Goal: Task Accomplishment & Management: Use online tool/utility

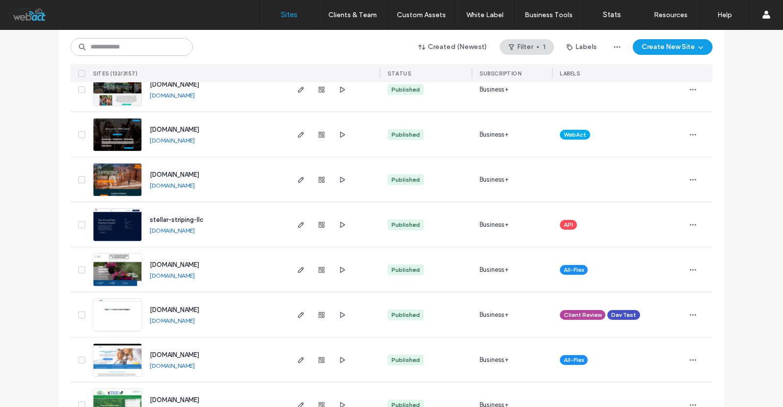
scroll to position [424, 0]
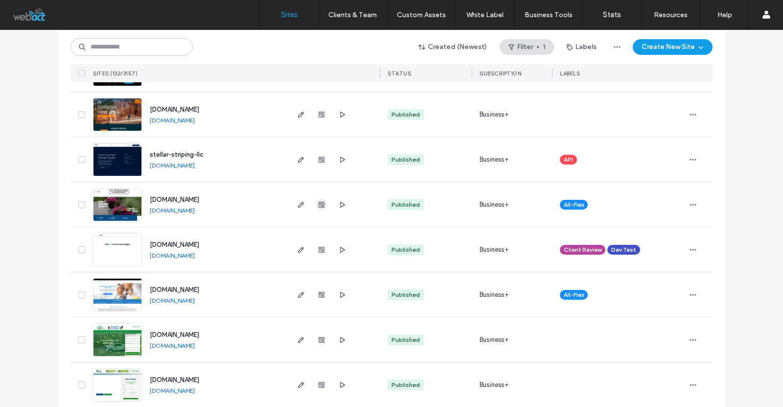
click at [320, 208] on span "button" at bounding box center [322, 205] width 12 height 12
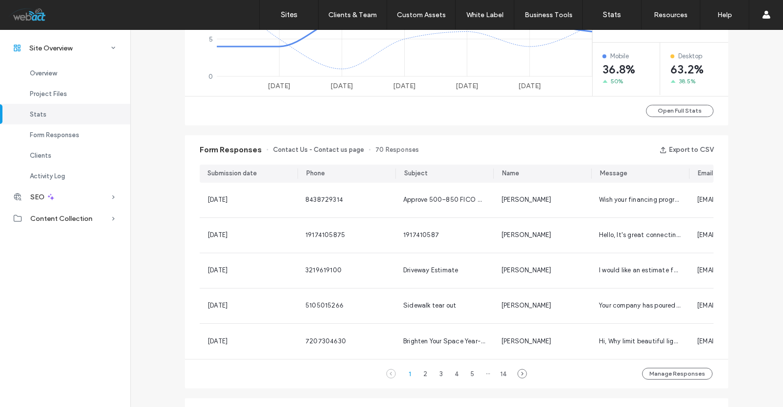
scroll to position [554, 0]
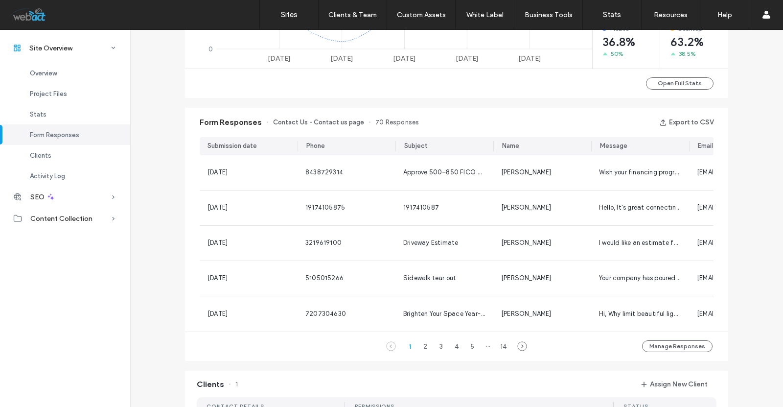
scroll to position [717, 0]
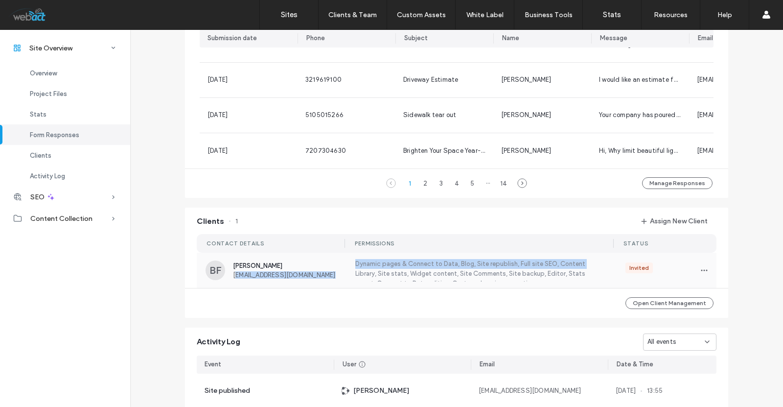
drag, startPoint x: 343, startPoint y: 282, endPoint x: 232, endPoint y: 285, distance: 111.1
click at [232, 285] on div "BF Bryan Fast allconcreteworksdenver@gmail.com Dynamic pages & Connect to Data,…" at bounding box center [457, 270] width 520 height 35
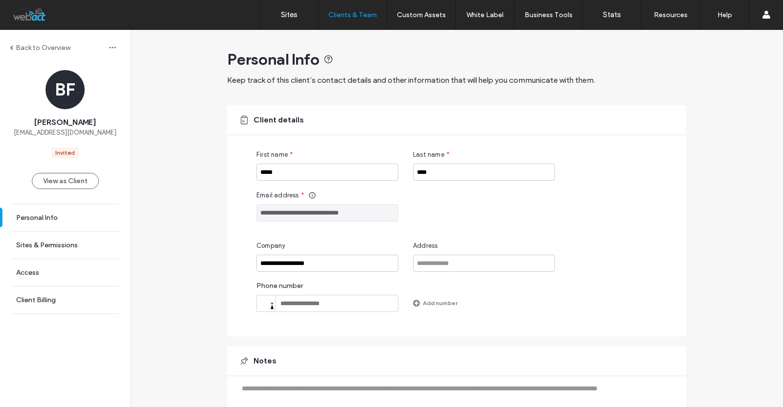
click at [292, 213] on input "**********" at bounding box center [327, 212] width 142 height 17
click at [9, 48] on div "Back to Overview" at bounding box center [65, 48] width 130 height 16
click at [14, 45] on div "Back to Overview" at bounding box center [40, 48] width 61 height 8
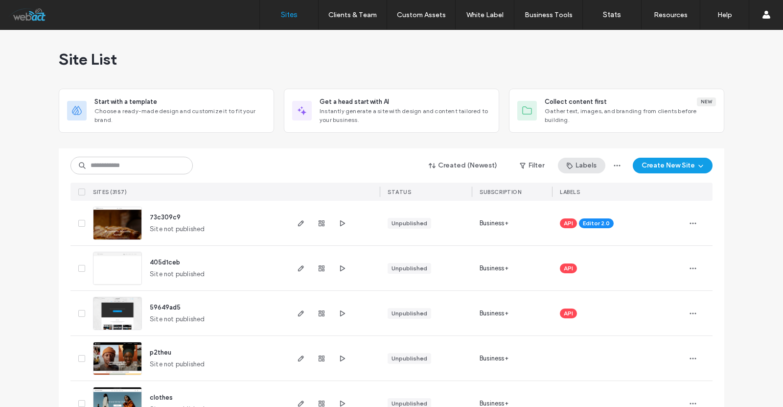
click at [590, 165] on button "Labels" at bounding box center [581, 166] width 47 height 16
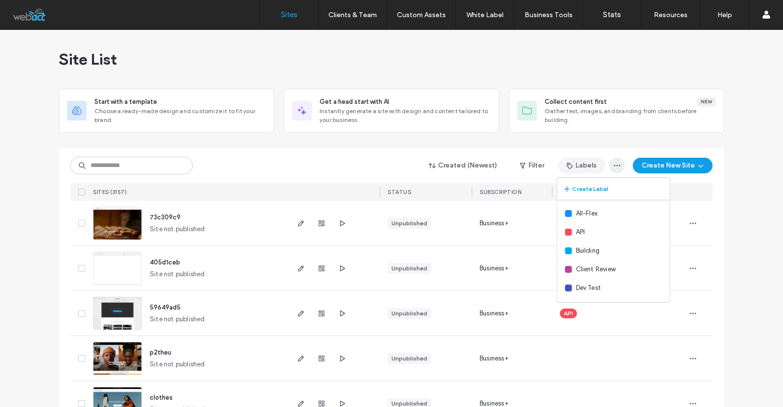
click at [613, 164] on icon "button" at bounding box center [617, 166] width 8 height 8
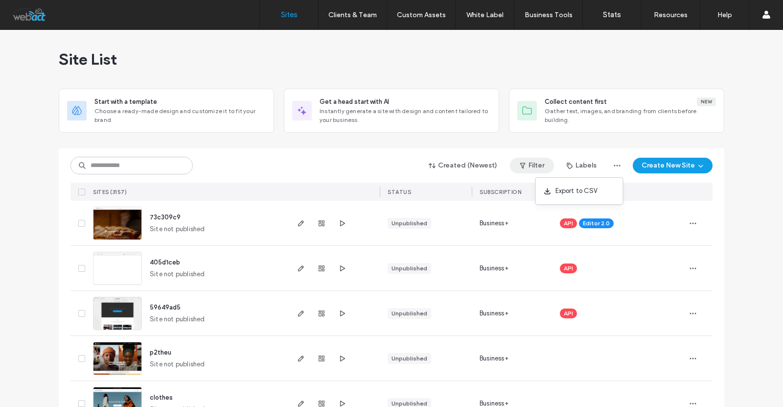
click at [542, 163] on button "Filter" at bounding box center [532, 166] width 44 height 16
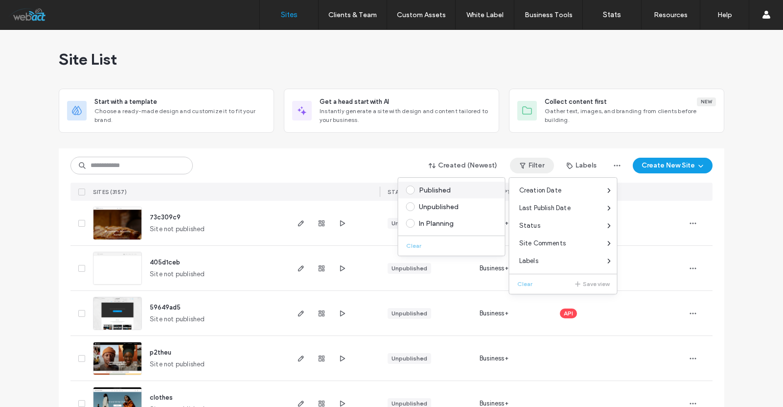
click at [436, 188] on div "Published" at bounding box center [456, 190] width 74 height 8
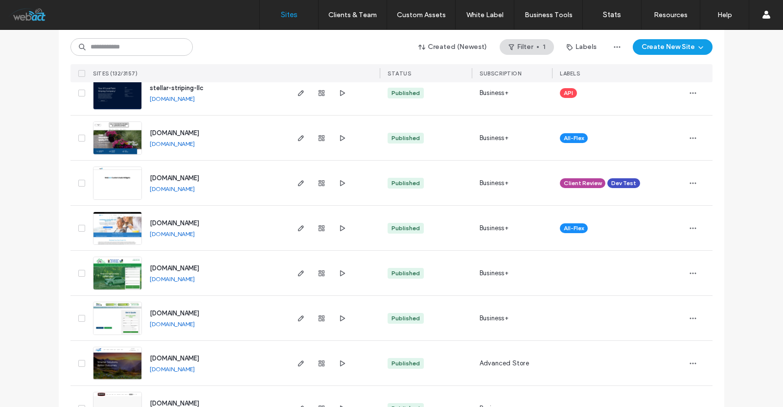
scroll to position [522, 0]
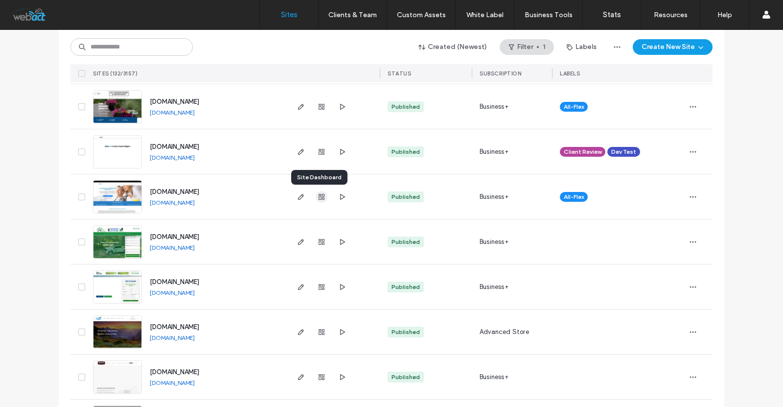
click at [318, 198] on icon "button" at bounding box center [322, 197] width 8 height 8
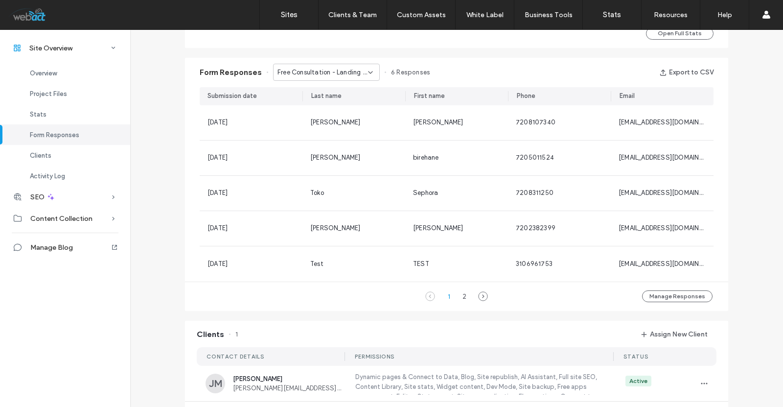
scroll to position [685, 0]
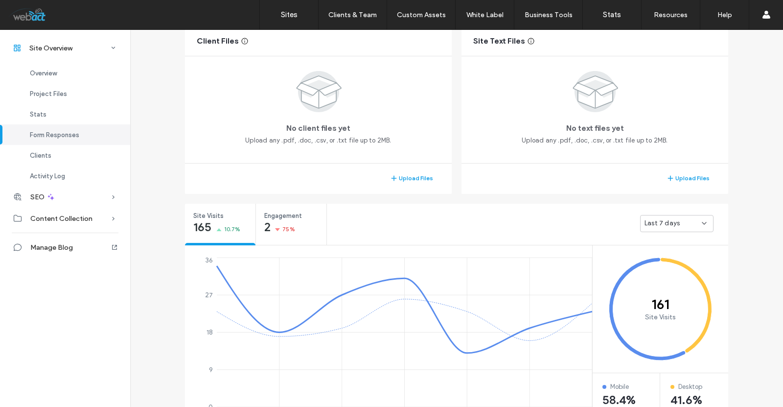
scroll to position [196, 0]
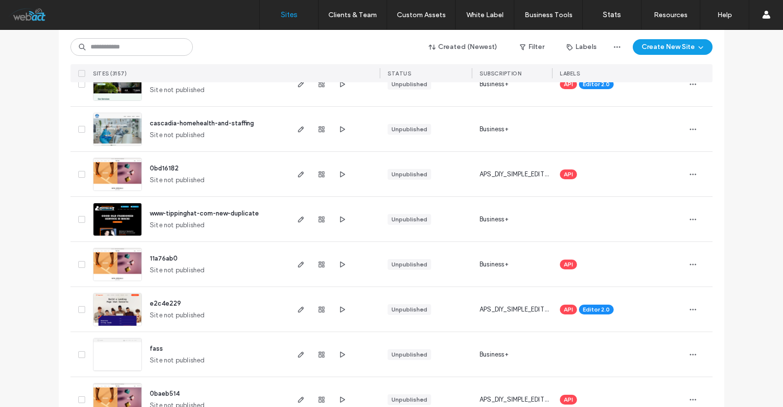
scroll to position [457, 0]
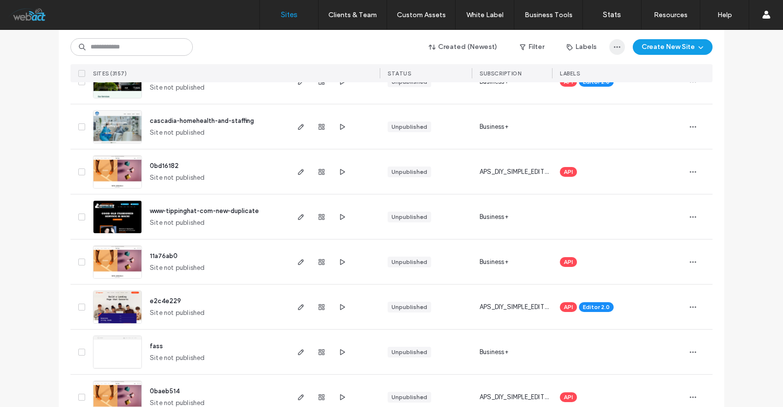
click at [617, 50] on icon "button" at bounding box center [617, 47] width 8 height 8
click at [582, 43] on button "Labels" at bounding box center [581, 47] width 47 height 16
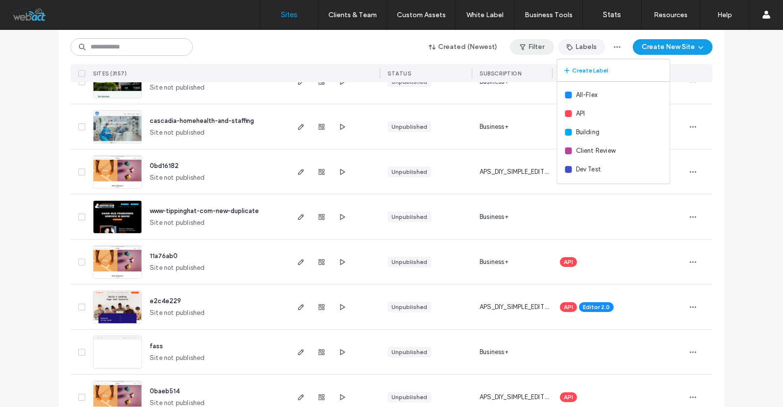
click at [524, 52] on span "button" at bounding box center [524, 47] width 10 height 15
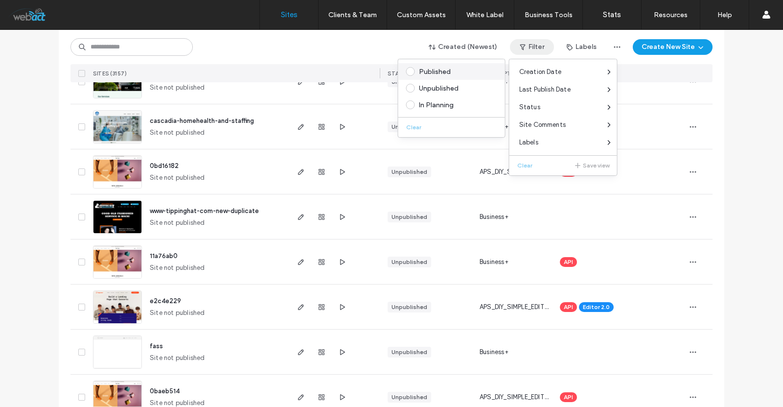
click at [435, 72] on div "Published" at bounding box center [456, 72] width 74 height 8
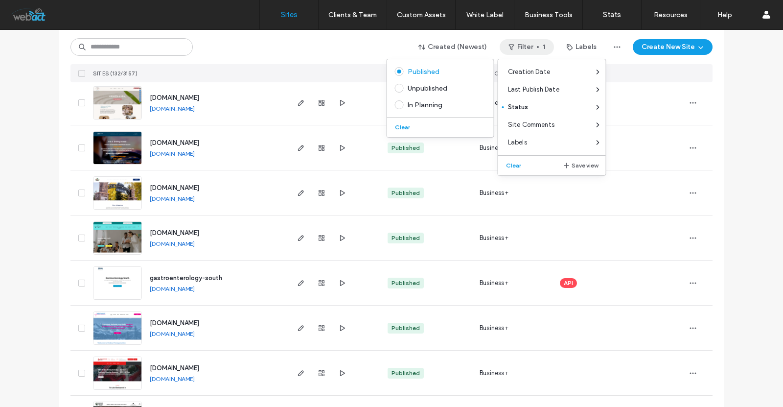
scroll to position [979, 0]
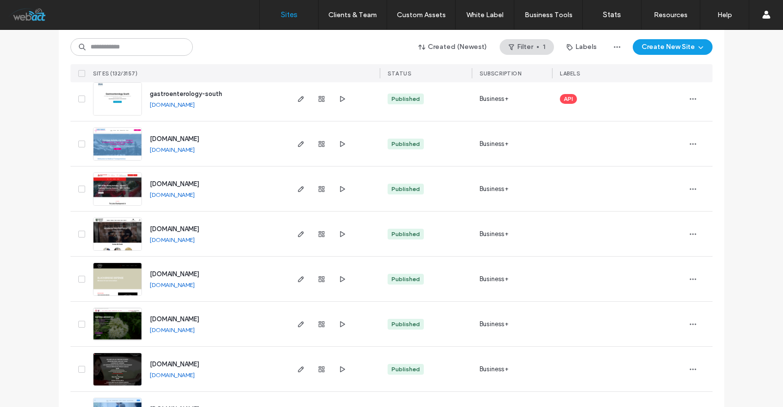
scroll to position [1175, 0]
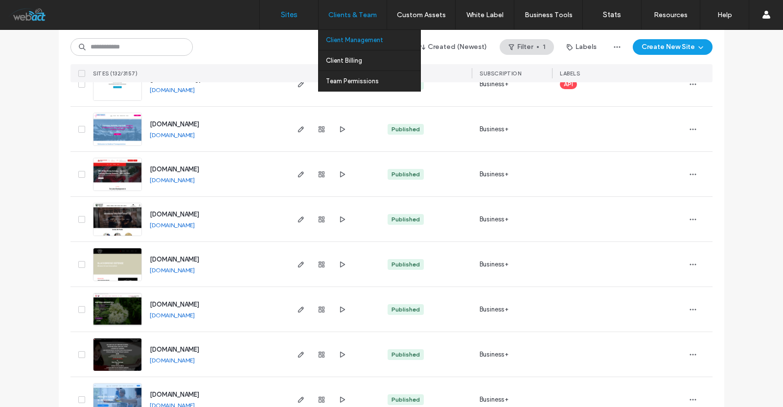
click at [355, 45] on link "Client Management" at bounding box center [373, 40] width 94 height 20
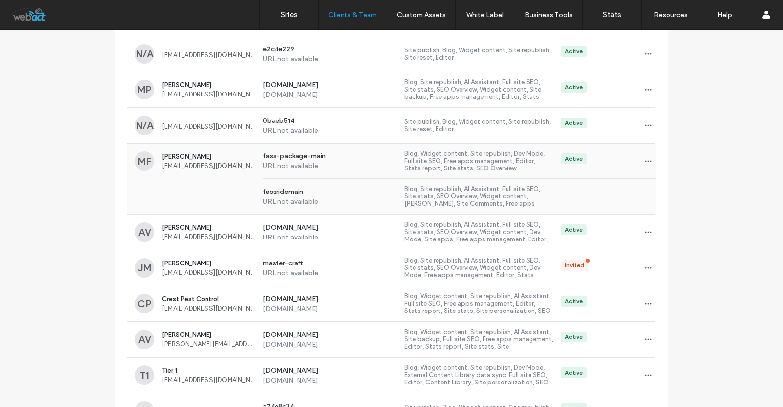
scroll to position [783, 0]
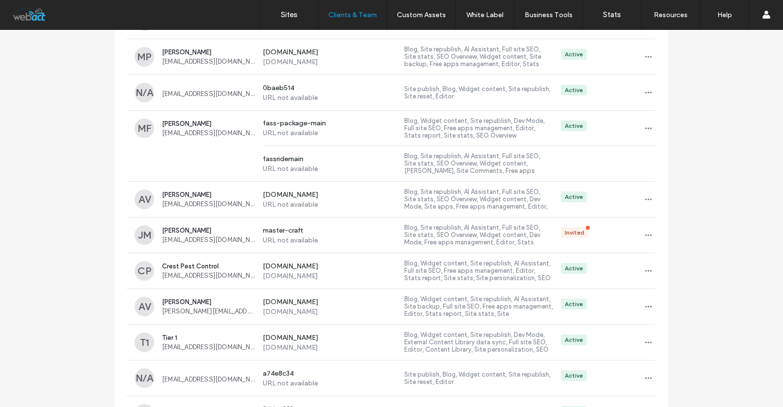
click at [234, 242] on span "mastercraftcontractor@gmail.com" at bounding box center [208, 239] width 93 height 7
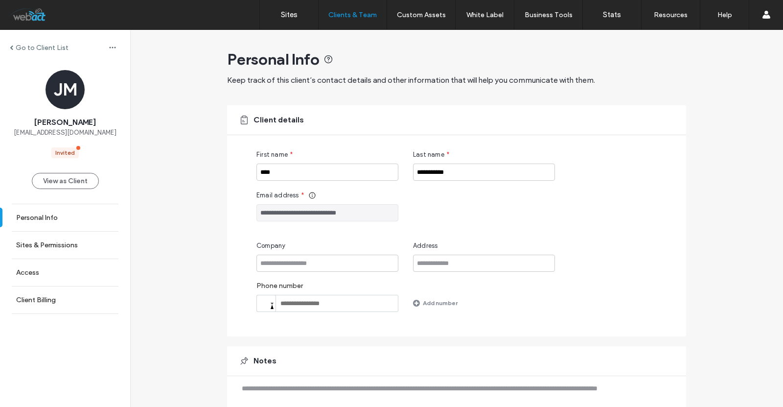
click at [276, 212] on input "**********" at bounding box center [327, 212] width 142 height 17
click at [277, 212] on input "**********" at bounding box center [327, 212] width 142 height 17
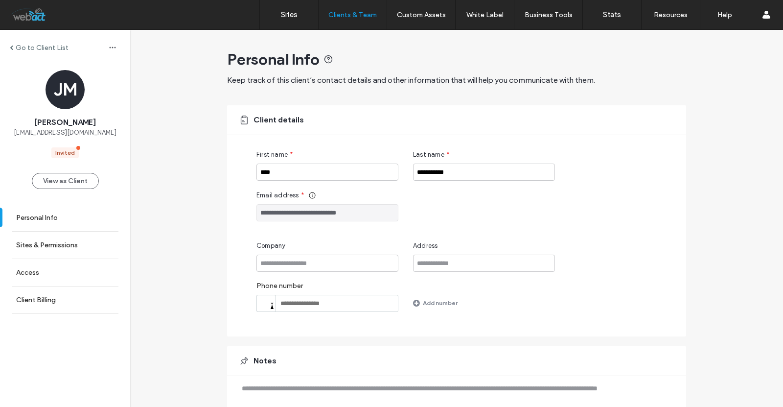
click at [277, 212] on input "**********" at bounding box center [327, 212] width 142 height 17
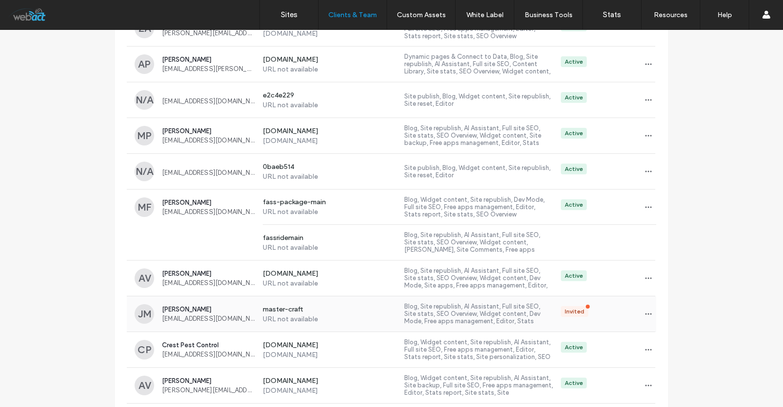
scroll to position [772, 0]
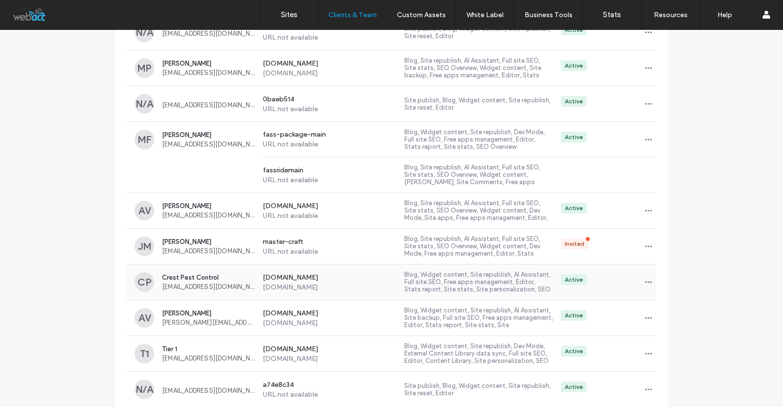
click at [187, 278] on span "Crest Pest Control" at bounding box center [208, 277] width 93 height 7
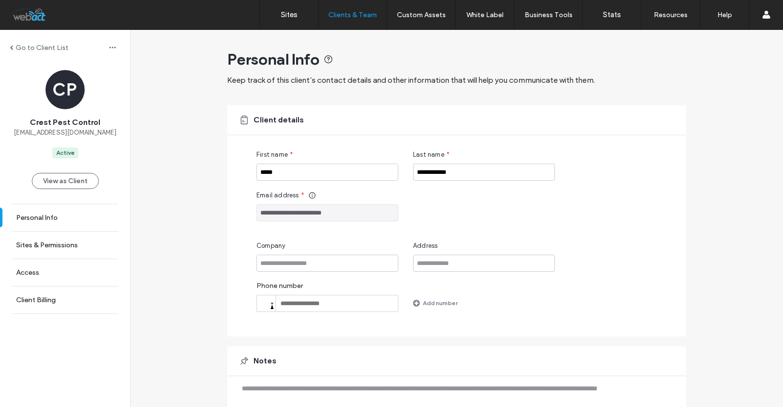
click at [301, 216] on input "**********" at bounding box center [327, 212] width 142 height 17
click at [18, 50] on label "Go to Client List" at bounding box center [42, 48] width 53 height 8
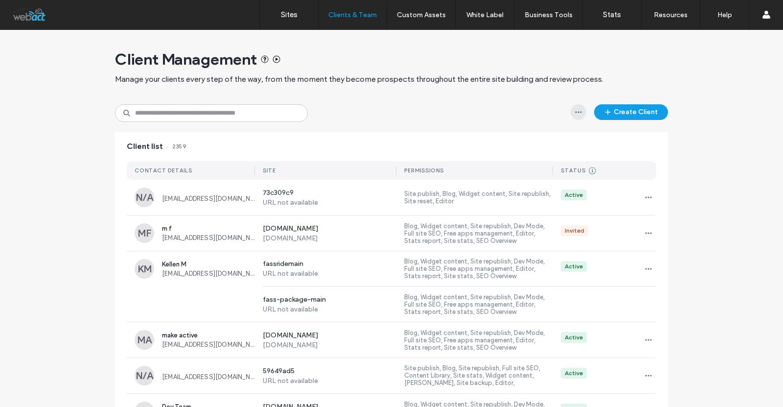
click at [572, 116] on span "button" at bounding box center [579, 112] width 16 height 16
click at [575, 115] on icon "button" at bounding box center [579, 112] width 8 height 8
click at [282, 14] on label "Sites" at bounding box center [289, 14] width 17 height 9
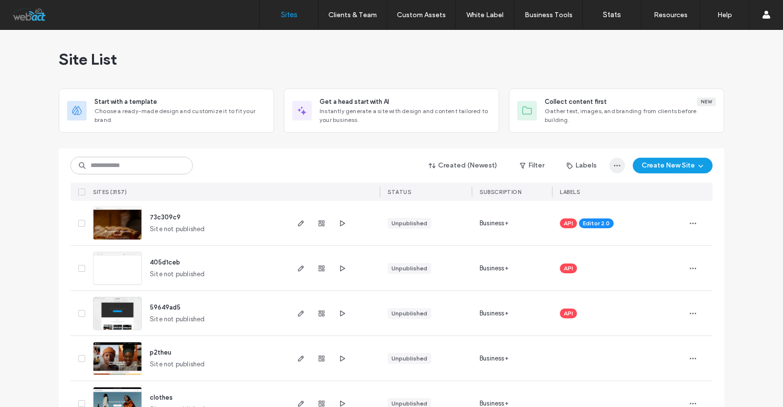
click at [615, 167] on icon "button" at bounding box center [617, 166] width 8 height 8
click at [609, 163] on span "button" at bounding box center [617, 166] width 16 height 16
click at [533, 162] on button "Filter" at bounding box center [532, 166] width 44 height 16
click at [532, 162] on button "Filter" at bounding box center [532, 166] width 44 height 16
click at [515, 162] on button "Filter" at bounding box center [532, 166] width 44 height 16
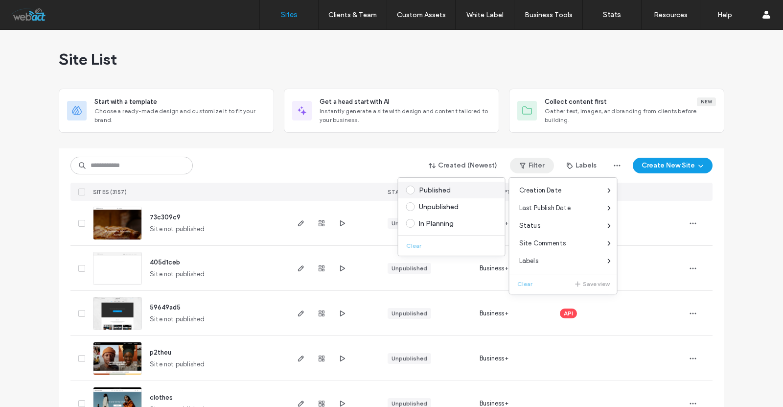
click at [432, 192] on div "Published" at bounding box center [456, 190] width 74 height 8
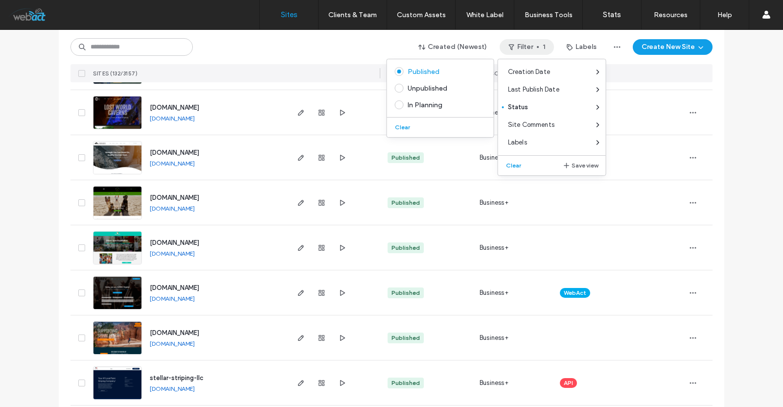
scroll to position [326, 0]
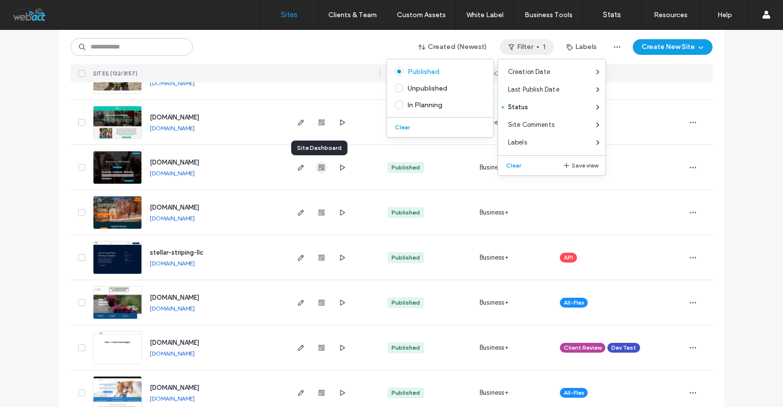
click at [321, 170] on icon "button" at bounding box center [322, 167] width 8 height 8
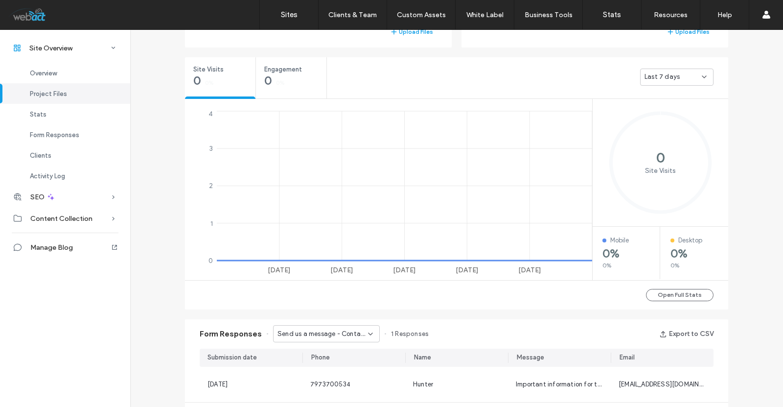
scroll to position [392, 0]
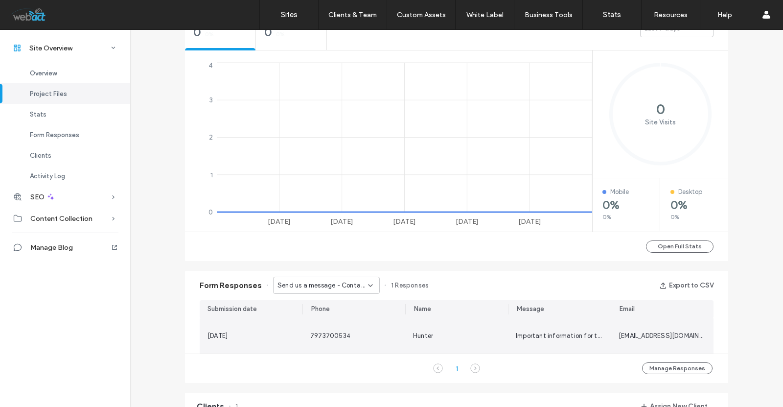
click at [302, 328] on div "7973700534" at bounding box center [353, 335] width 103 height 35
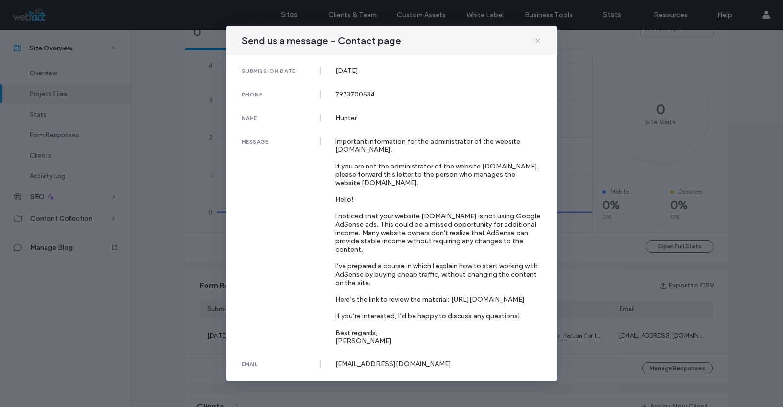
click at [541, 37] on icon at bounding box center [538, 41] width 8 height 8
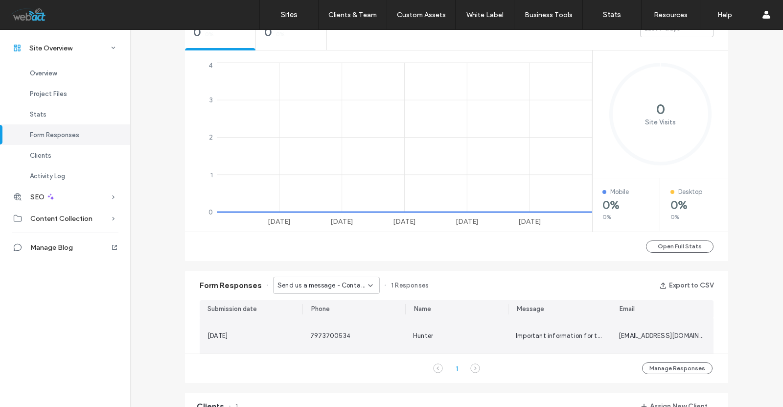
scroll to position [620, 0]
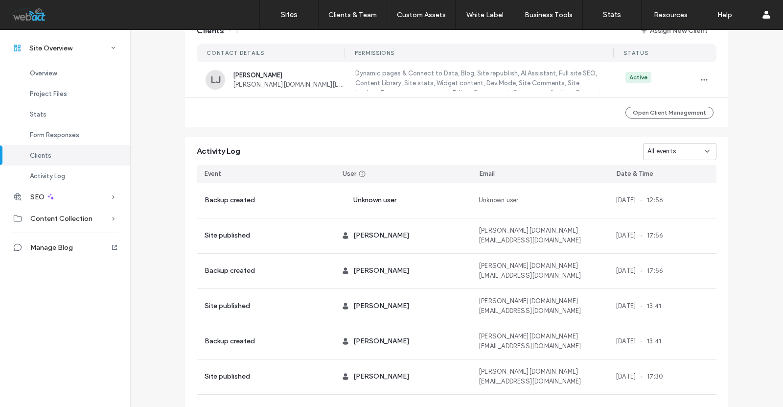
scroll to position [801, 0]
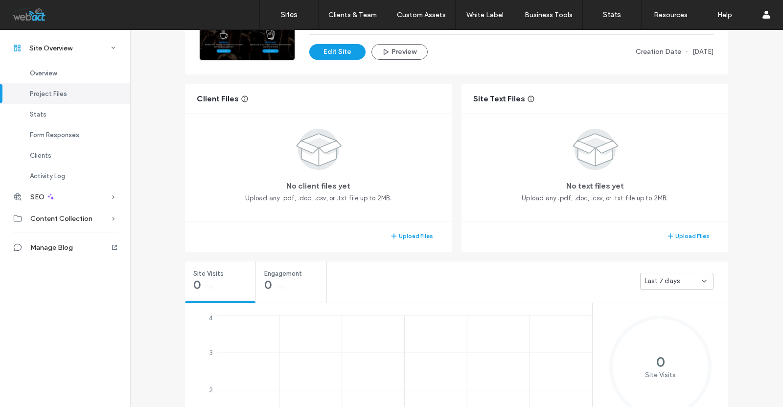
scroll to position [50, 0]
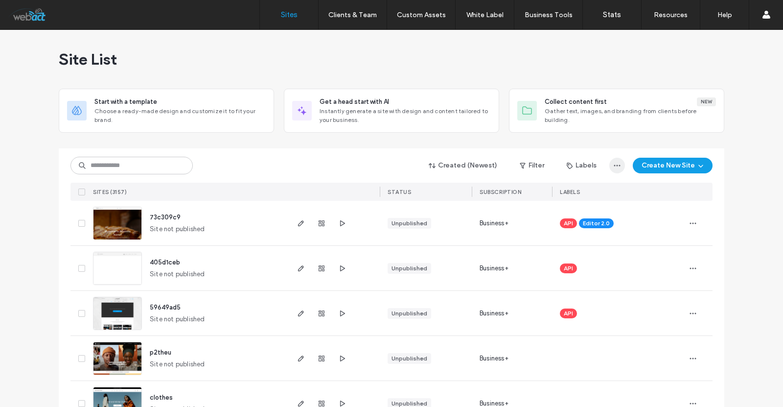
click at [609, 168] on span "button" at bounding box center [617, 166] width 16 height 16
click at [530, 171] on button "Filter" at bounding box center [532, 166] width 44 height 16
click at [543, 162] on button "Filter" at bounding box center [532, 166] width 44 height 16
click at [597, 162] on button "Labels" at bounding box center [581, 166] width 47 height 16
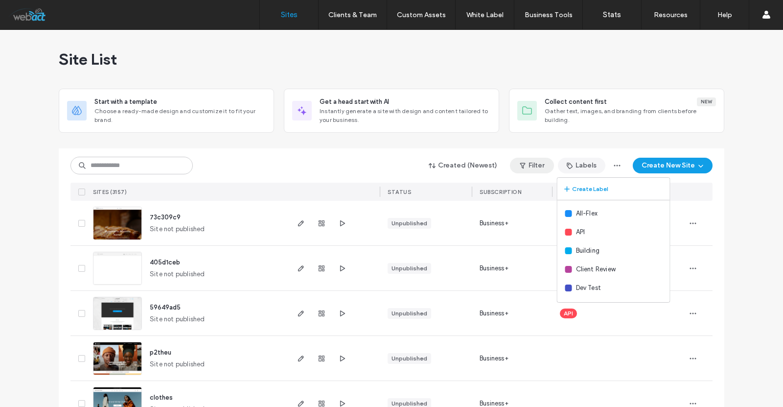
click at [521, 159] on span "button" at bounding box center [524, 165] width 10 height 15
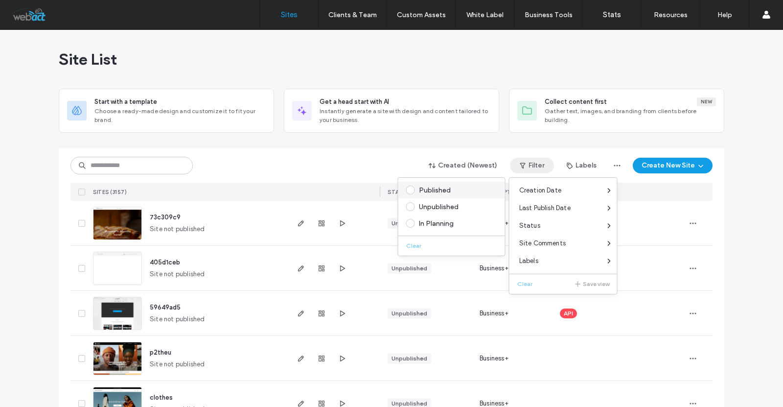
click at [449, 190] on div "Published" at bounding box center [456, 190] width 74 height 8
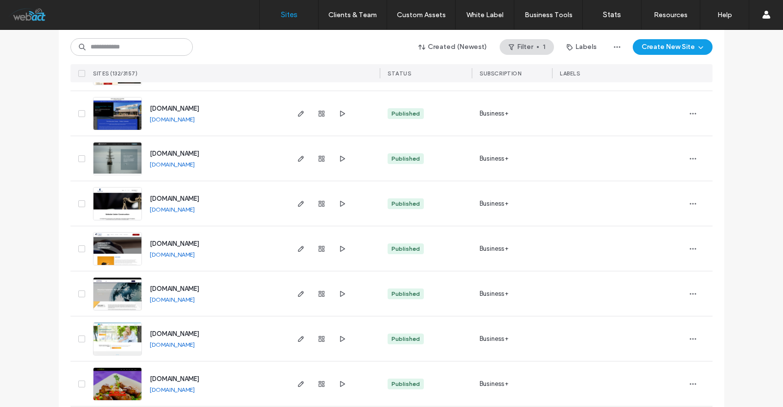
scroll to position [1729, 0]
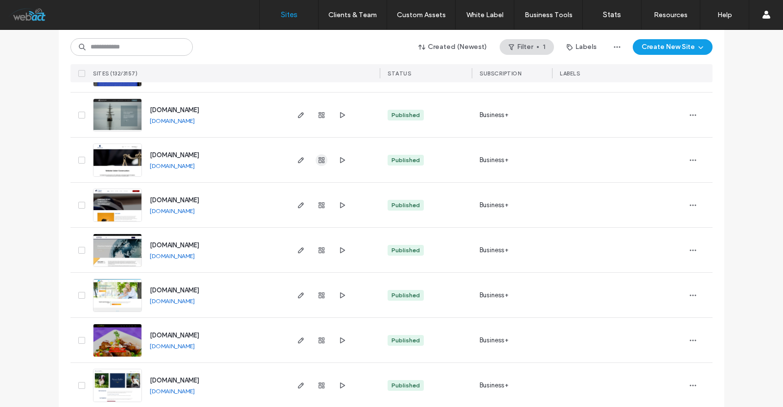
click at [321, 156] on icon "button" at bounding box center [322, 160] width 8 height 8
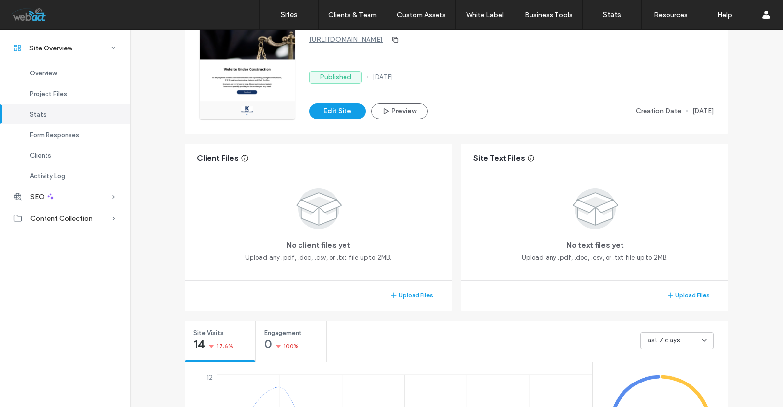
scroll to position [65, 0]
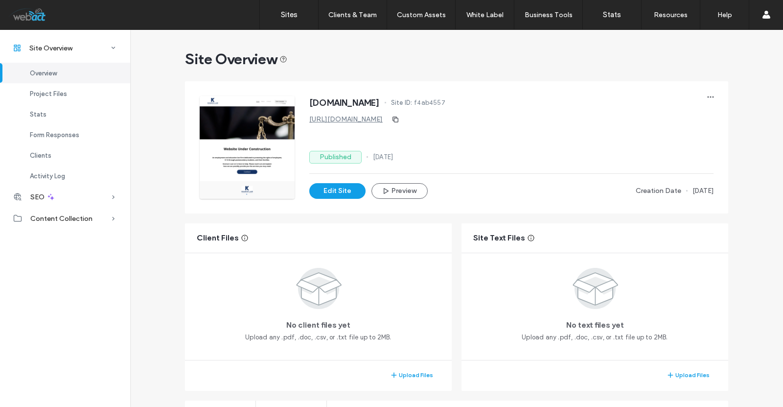
click at [359, 105] on span "www.kramarzlaw.com" at bounding box center [344, 103] width 70 height 10
copy span "kramarzlaw"
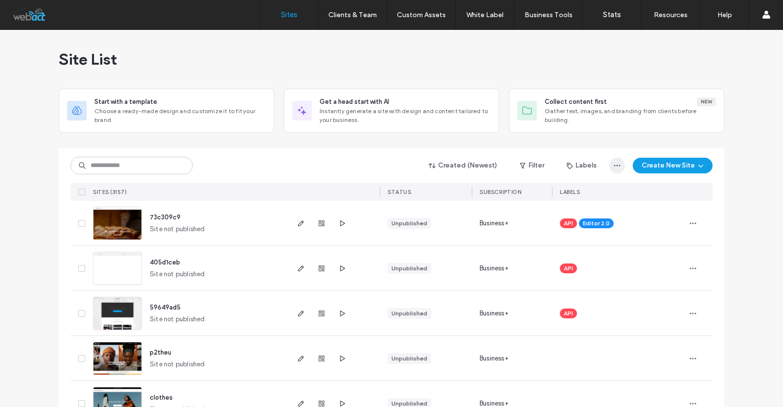
click at [616, 162] on icon "button" at bounding box center [617, 166] width 8 height 8
drag, startPoint x: 535, startPoint y: 163, endPoint x: 443, endPoint y: 171, distance: 92.8
click at [534, 163] on button "Filter" at bounding box center [532, 166] width 44 height 16
click at [524, 163] on icon "button" at bounding box center [523, 166] width 8 height 8
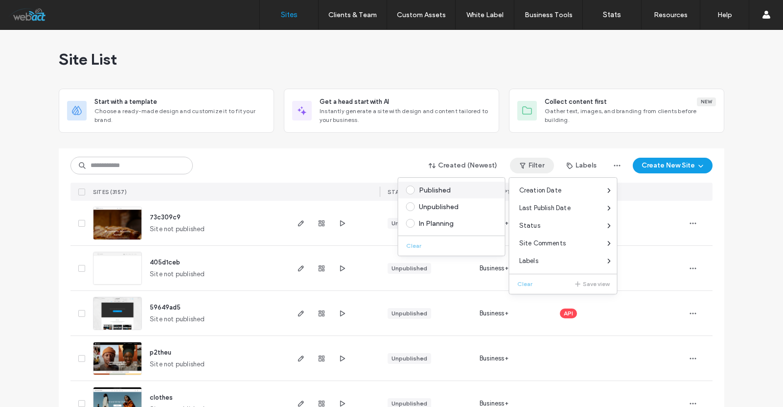
click at [438, 189] on div "Published" at bounding box center [456, 190] width 74 height 8
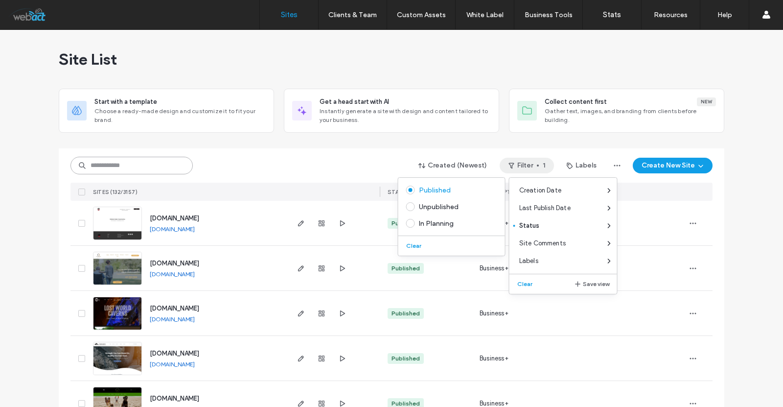
click at [127, 166] on input at bounding box center [131, 166] width 122 height 18
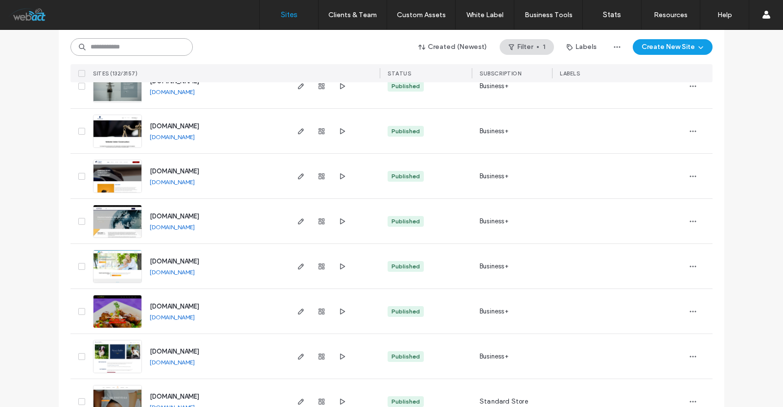
scroll to position [1762, 0]
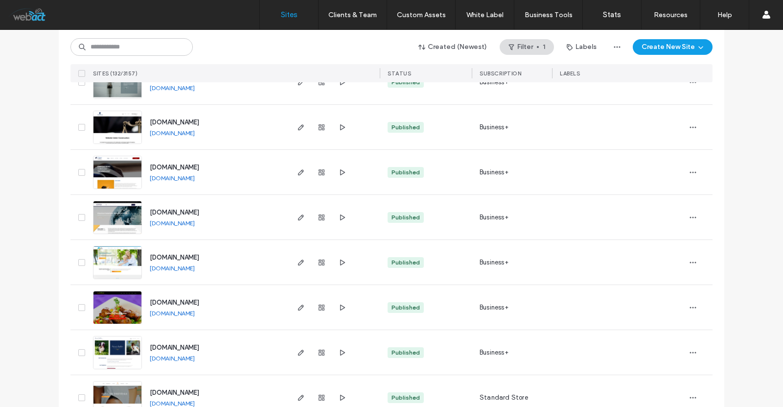
click at [191, 221] on link "www.okunadellp.com" at bounding box center [172, 222] width 45 height 7
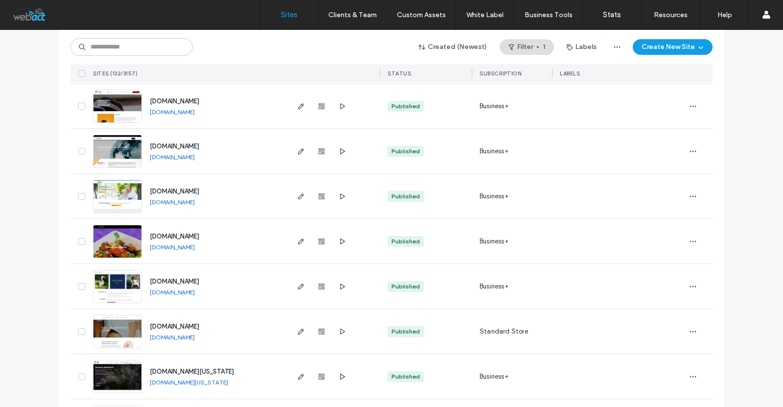
scroll to position [1827, 0]
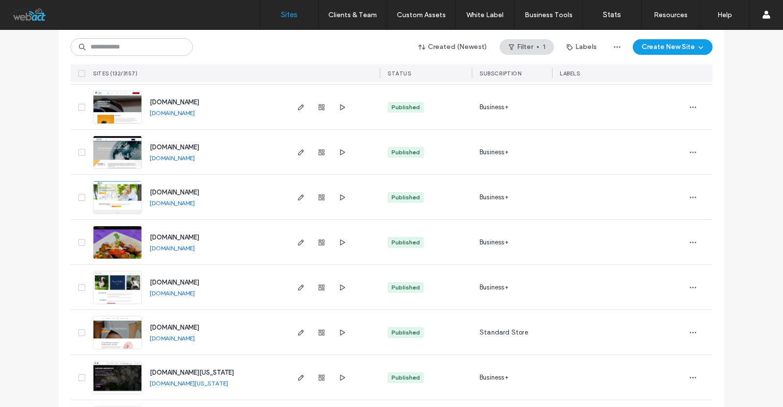
click at [186, 246] on link "www.zaikaerie.com" at bounding box center [172, 247] width 45 height 7
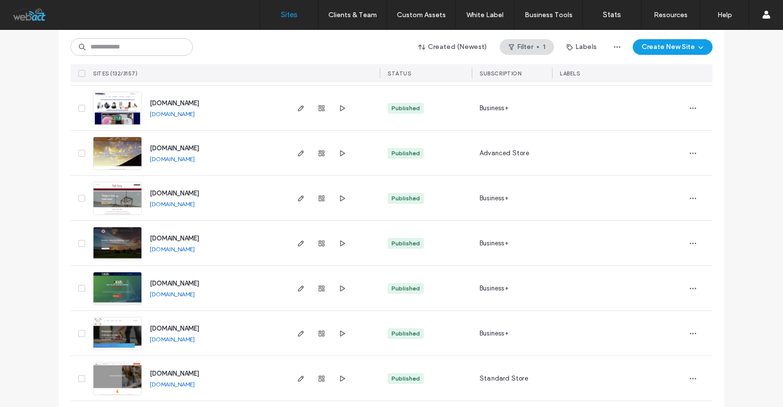
scroll to position [2512, 0]
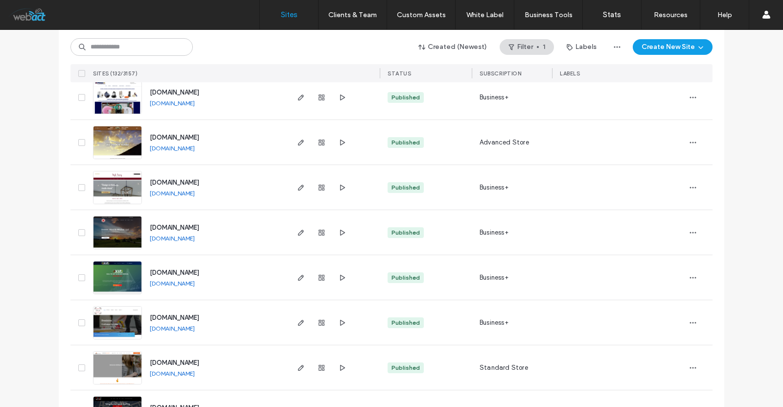
click at [173, 238] on link "www.dwwtitles.com" at bounding box center [172, 237] width 45 height 7
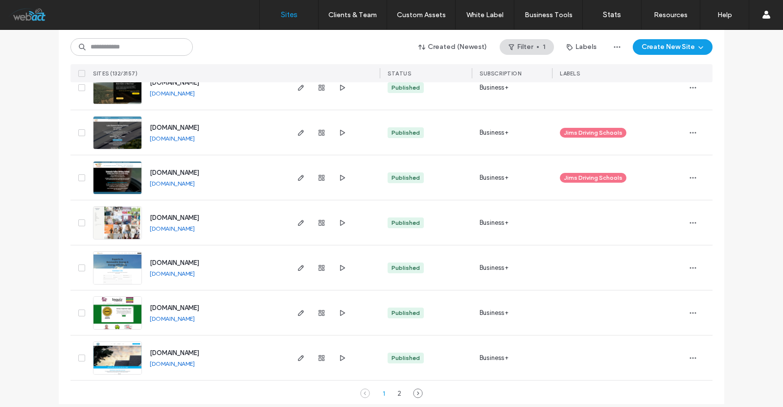
scroll to position [3206, 0]
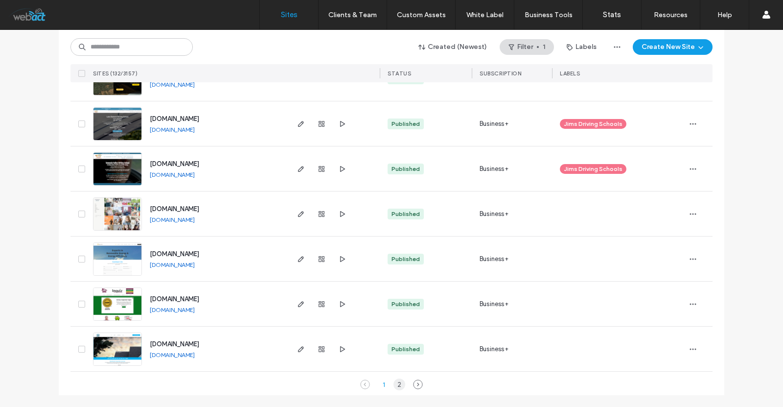
click at [394, 382] on div "2" at bounding box center [399, 384] width 12 height 12
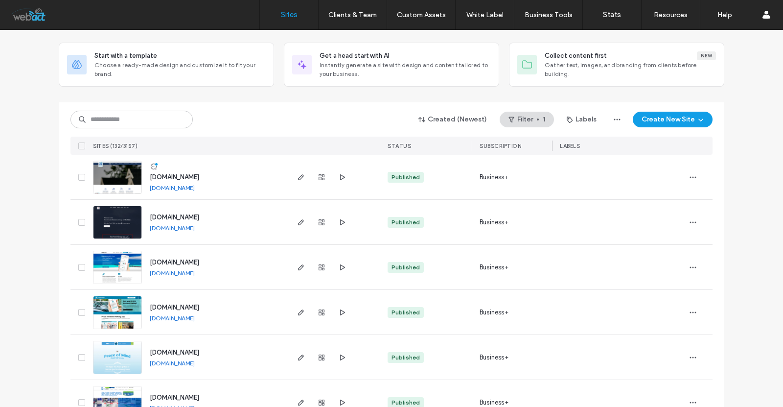
scroll to position [0, 0]
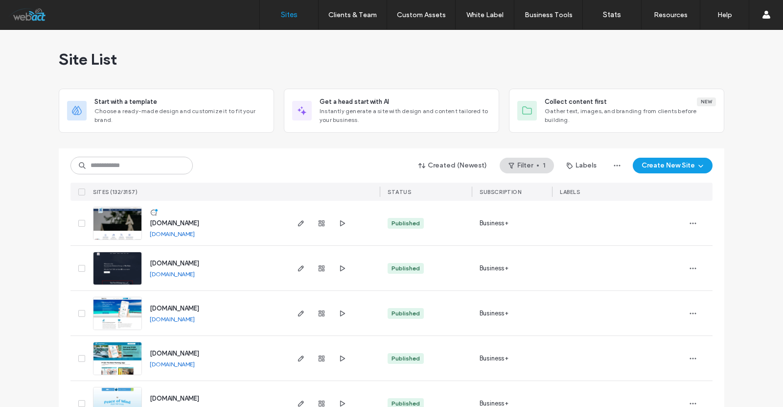
click at [195, 232] on link "www.heritageroofing.com" at bounding box center [172, 233] width 45 height 7
click at [341, 263] on span "button" at bounding box center [342, 268] width 12 height 12
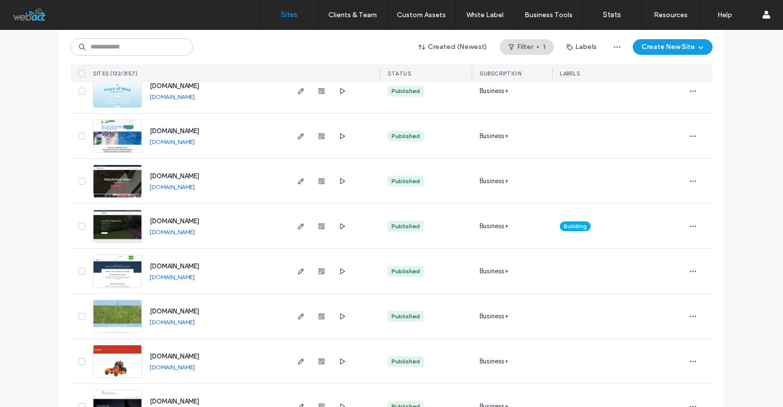
scroll to position [326, 0]
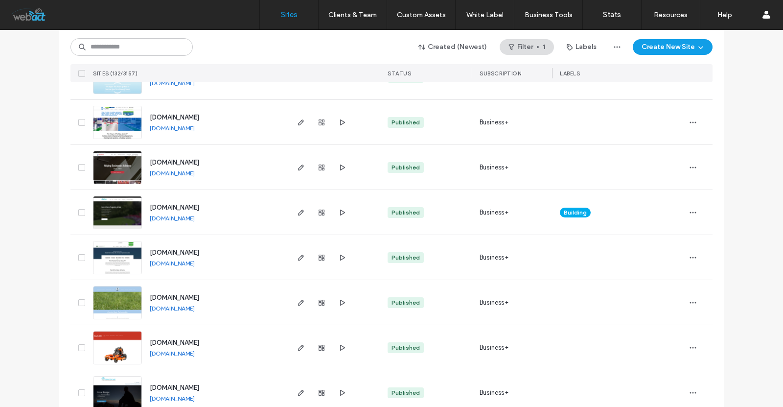
click at [195, 265] on link "www.mountainpeaklawgroup.com" at bounding box center [172, 262] width 45 height 7
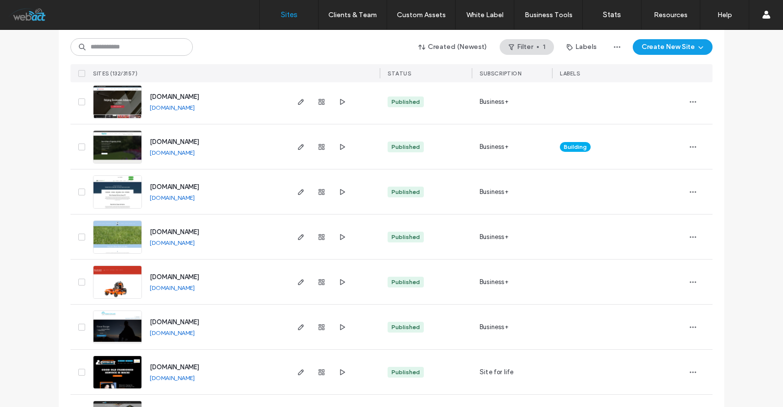
scroll to position [424, 0]
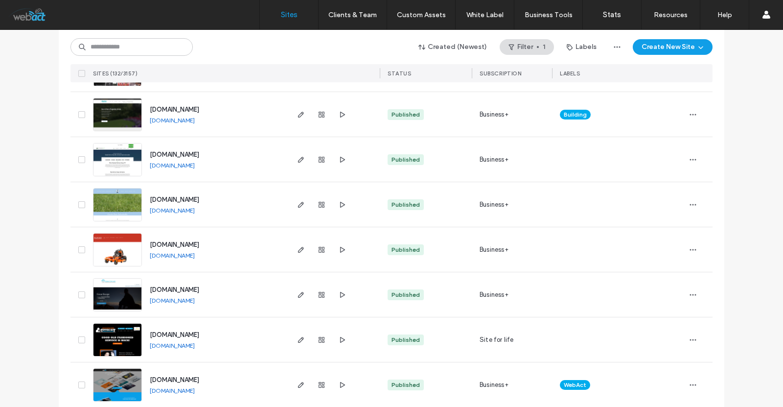
drag, startPoint x: 245, startPoint y: 259, endPoint x: 218, endPoint y: 257, distance: 27.0
click at [218, 257] on div "www.palmbaypower.com www.palmbaypower.com" at bounding box center [214, 249] width 145 height 45
copy div "www.palmbaypower.com"
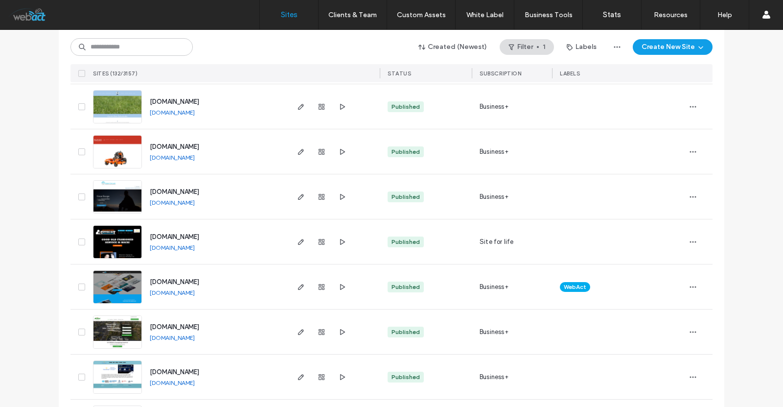
scroll to position [554, 0]
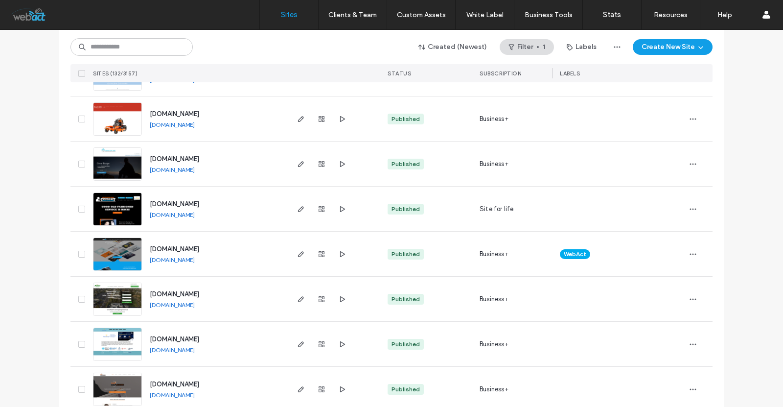
click at [195, 303] on link "www.usgreenenergy.com" at bounding box center [172, 304] width 45 height 7
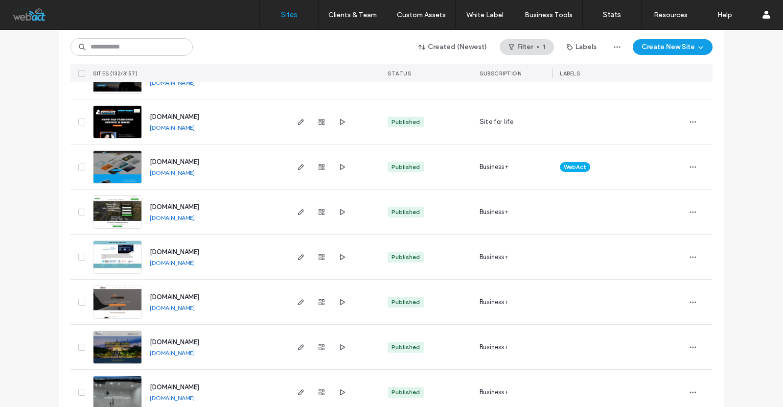
scroll to position [652, 0]
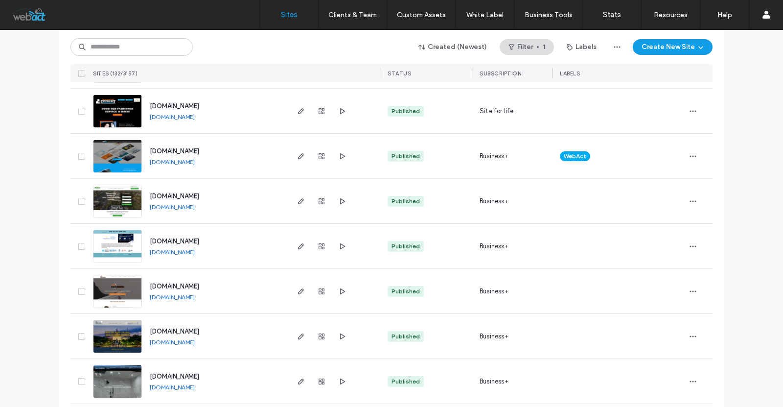
click at [173, 253] on link "www.futuregrasp.com" at bounding box center [172, 251] width 45 height 7
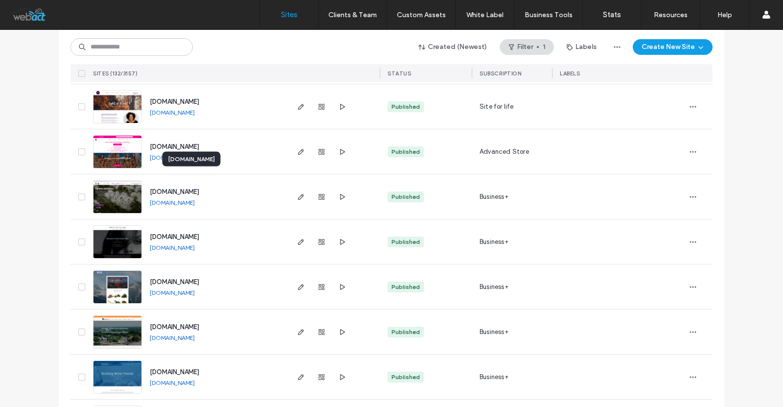
scroll to position [1077, 0]
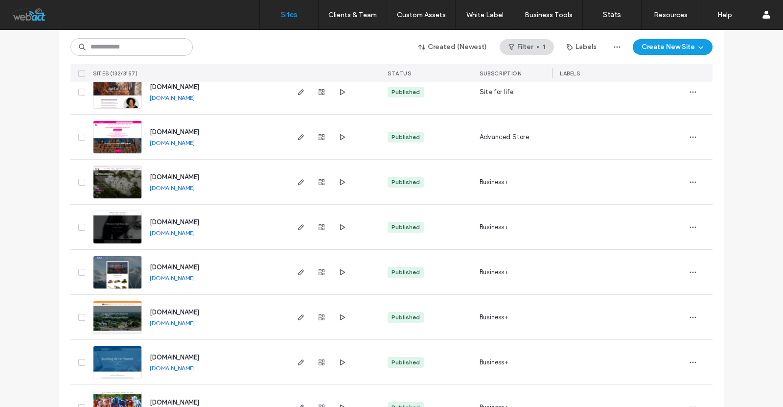
click at [195, 232] on link "www.brickhousebeautiful.com" at bounding box center [172, 232] width 45 height 7
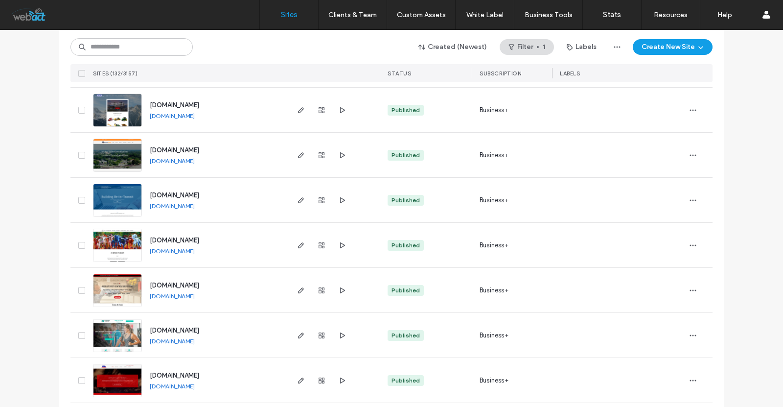
scroll to position [1240, 0]
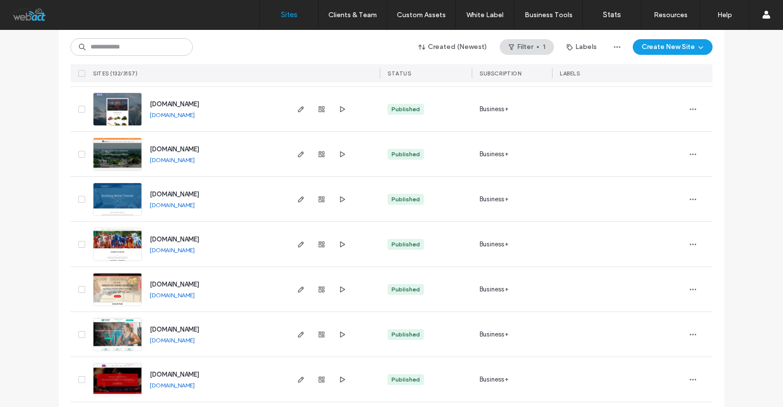
click at [195, 297] on link "www.absolutepestcontrolservices.com" at bounding box center [172, 294] width 45 height 7
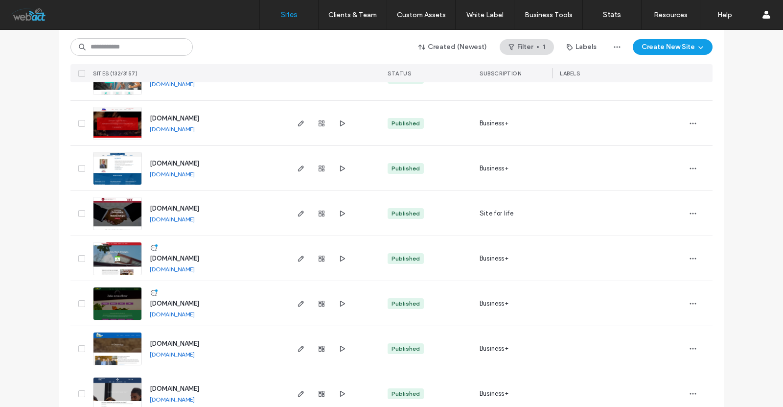
scroll to position [1501, 0]
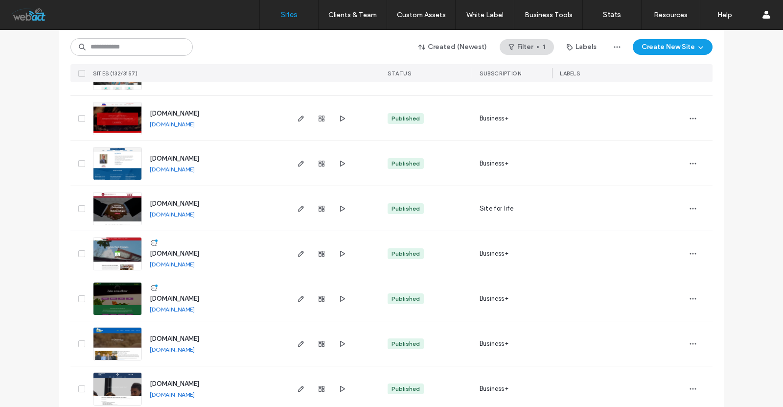
click at [183, 308] on link "www.zaikalittleton.com" at bounding box center [172, 308] width 45 height 7
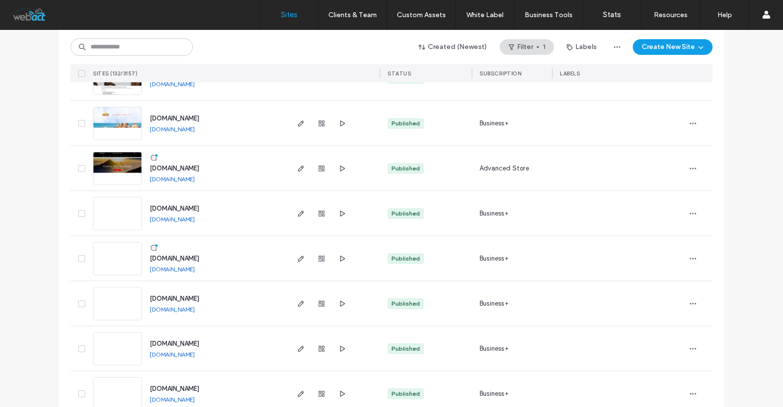
scroll to position [1827, 0]
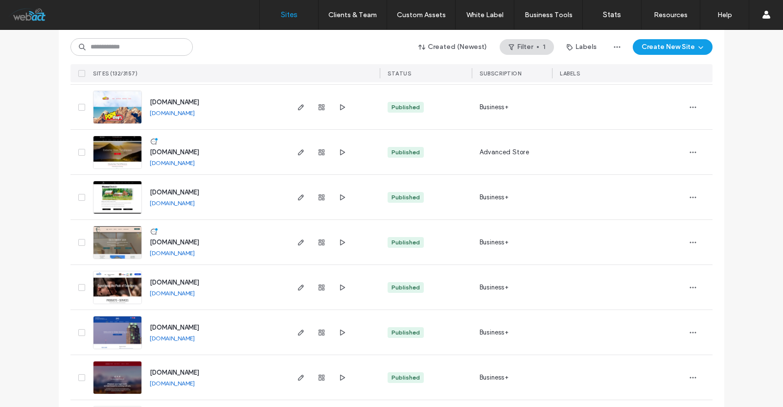
click at [195, 251] on link "www.cassandcompanysalon.com" at bounding box center [172, 252] width 45 height 7
click at [298, 243] on use "button" at bounding box center [301, 242] width 6 height 6
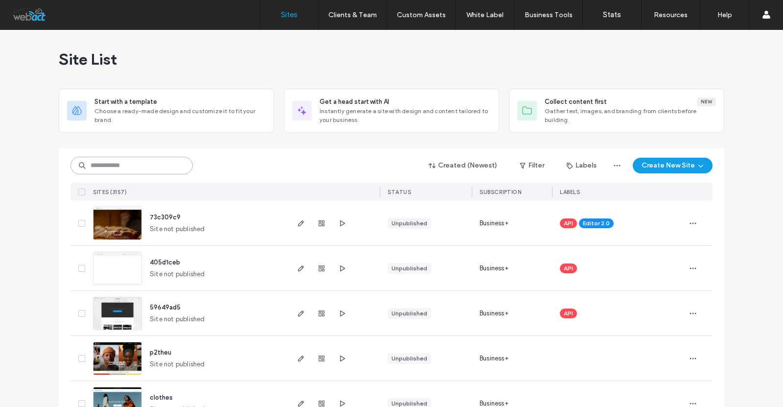
click at [129, 157] on input at bounding box center [131, 166] width 122 height 18
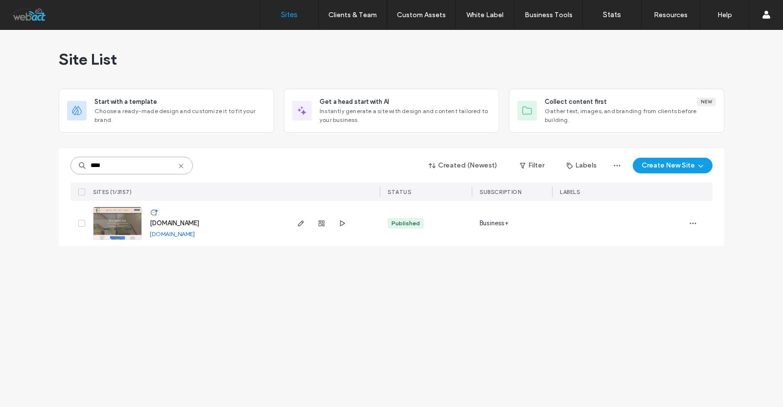
type input "****"
click at [532, 166] on button "Filter" at bounding box center [532, 166] width 44 height 16
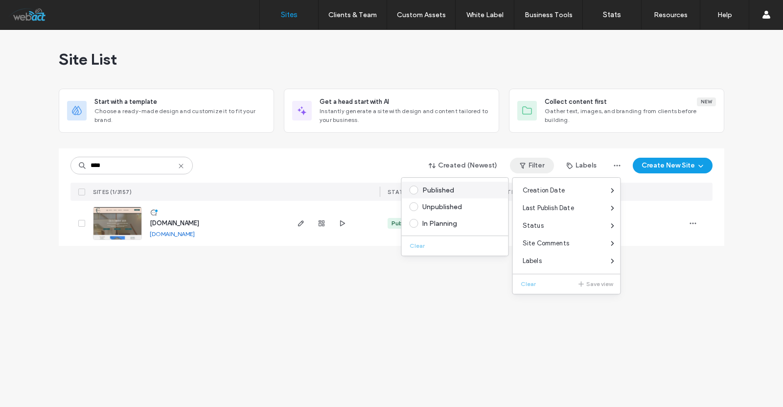
click at [423, 186] on div "Published" at bounding box center [459, 190] width 74 height 8
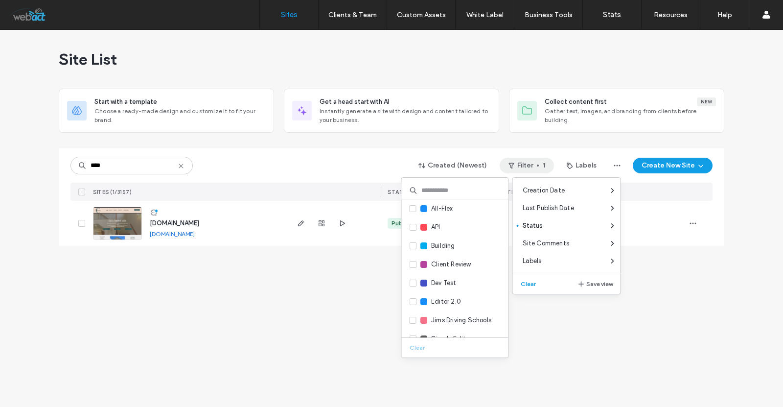
click at [179, 167] on use at bounding box center [181, 165] width 4 height 4
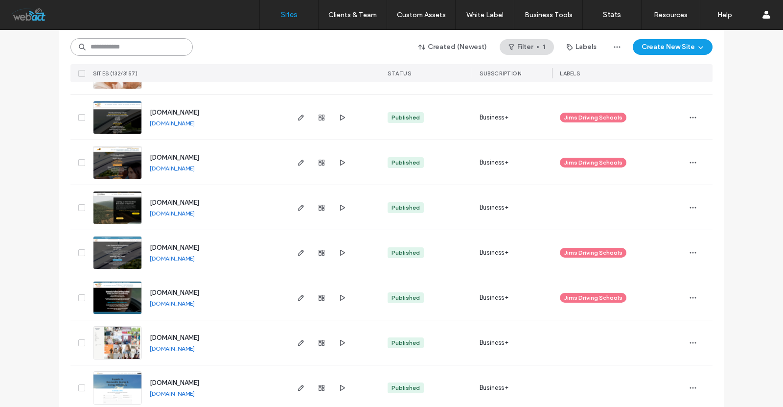
scroll to position [3206, 0]
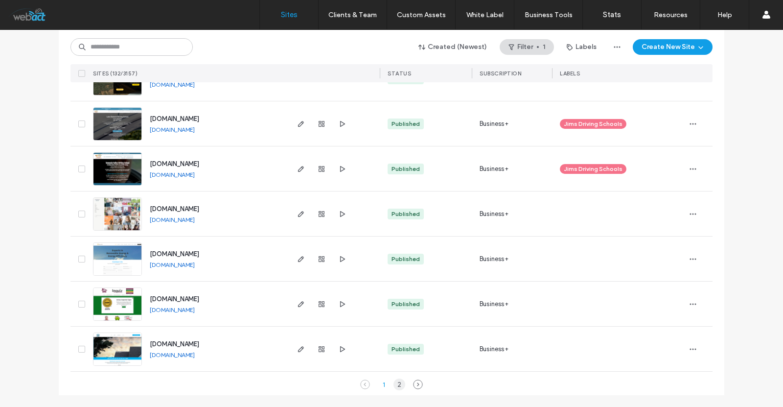
click at [397, 381] on div "2" at bounding box center [399, 384] width 12 height 12
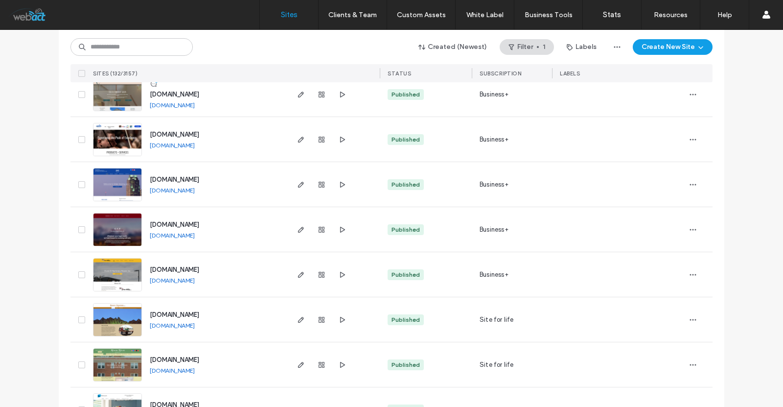
scroll to position [1971, 0]
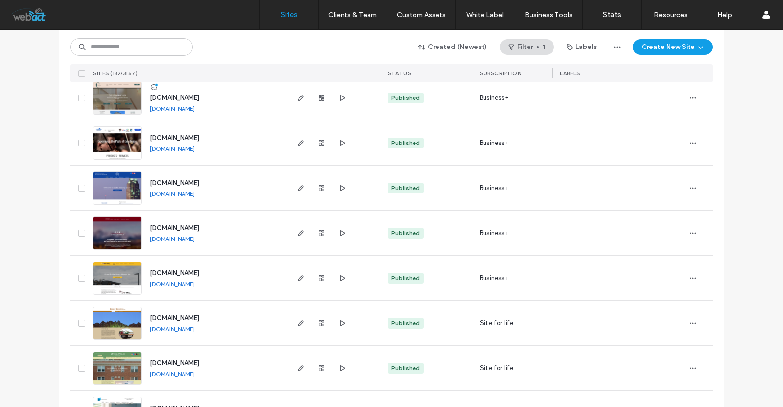
click at [173, 236] on link "www.ganglelaw.net" at bounding box center [172, 238] width 45 height 7
click at [180, 46] on input at bounding box center [131, 47] width 122 height 18
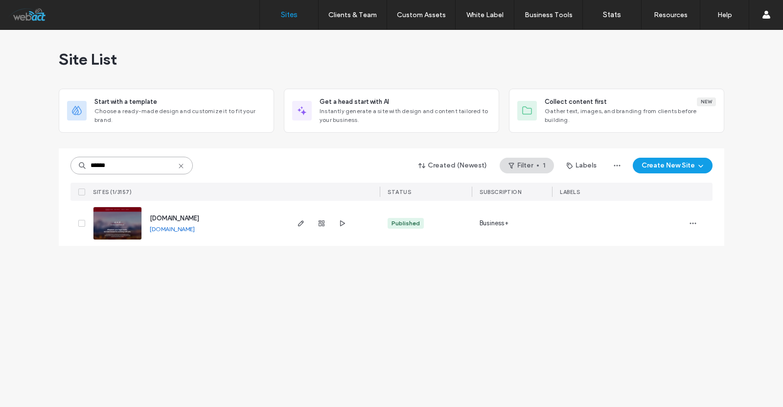
scroll to position [0, 0]
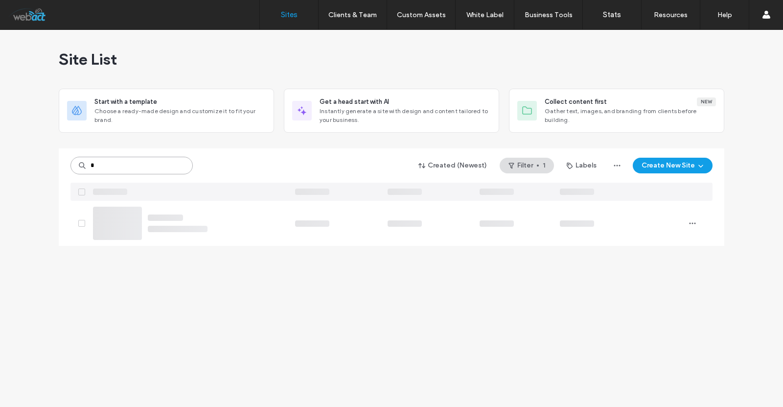
type input "*"
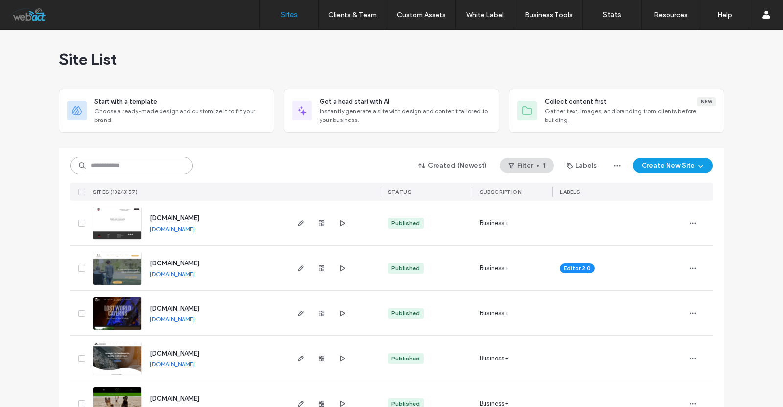
paste input "**********"
type input "**********"
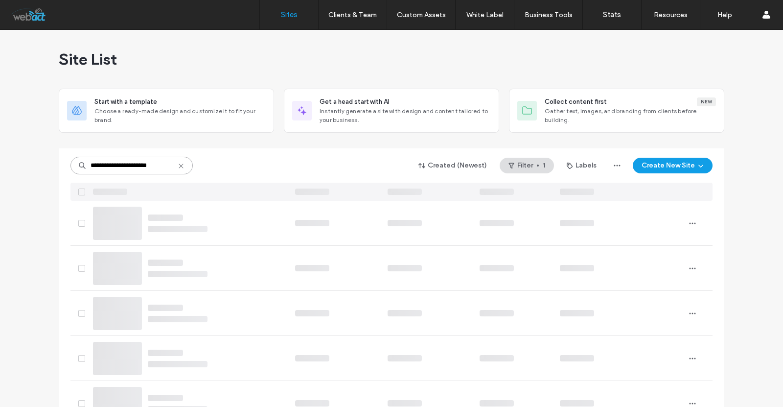
click at [134, 166] on input "**********" at bounding box center [131, 166] width 122 height 18
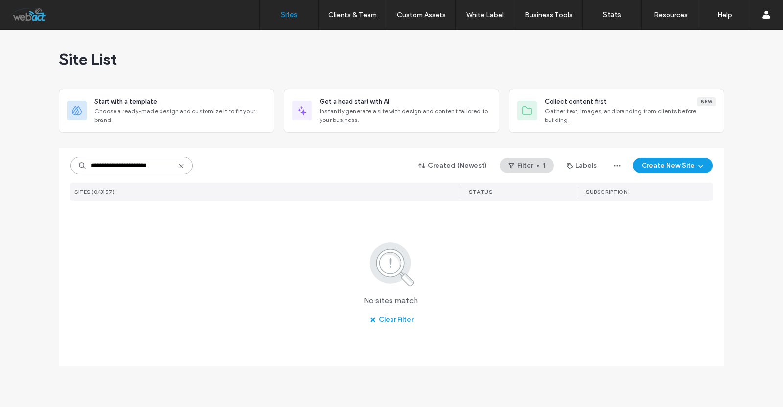
click at [134, 166] on input "**********" at bounding box center [131, 166] width 122 height 18
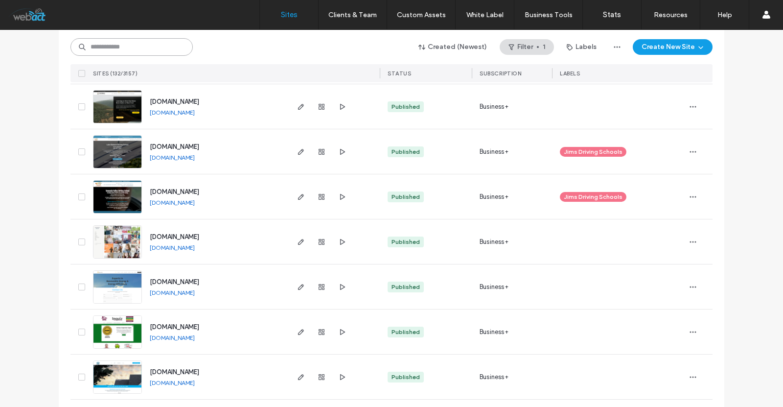
scroll to position [3206, 0]
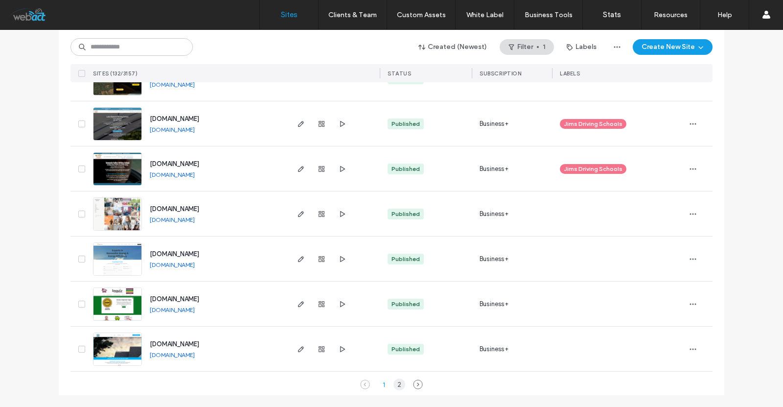
click at [399, 382] on div "2" at bounding box center [399, 384] width 12 height 12
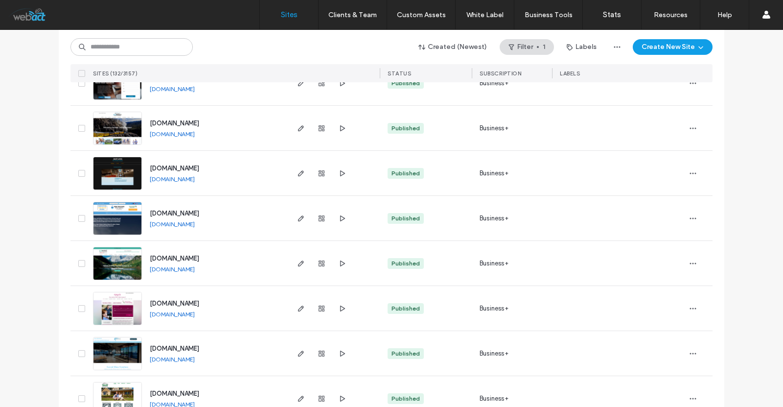
scroll to position [2396, 0]
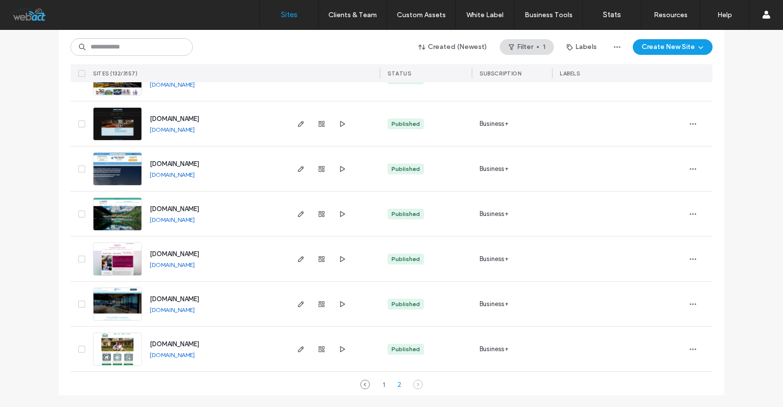
click at [170, 354] on link "www.greatwestrestoration.com" at bounding box center [172, 354] width 45 height 7
click at [190, 308] on link "www.curvedglasscreations.com" at bounding box center [172, 309] width 45 height 7
click at [193, 266] on link "www.empathycare.org" at bounding box center [172, 264] width 45 height 7
click at [300, 257] on use "button" at bounding box center [301, 259] width 6 height 6
click at [295, 261] on span "button" at bounding box center [301, 259] width 12 height 12
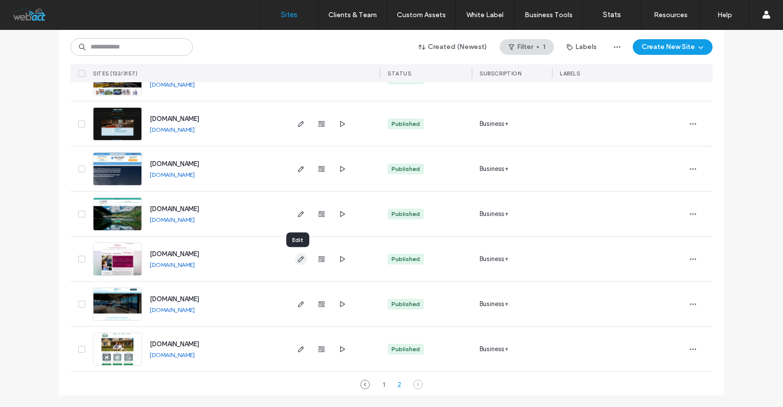
click at [297, 260] on icon "button" at bounding box center [301, 259] width 8 height 8
click at [303, 254] on span "button" at bounding box center [301, 259] width 12 height 12
click at [300, 255] on icon "button" at bounding box center [301, 259] width 8 height 8
click at [298, 255] on icon "button" at bounding box center [301, 259] width 8 height 8
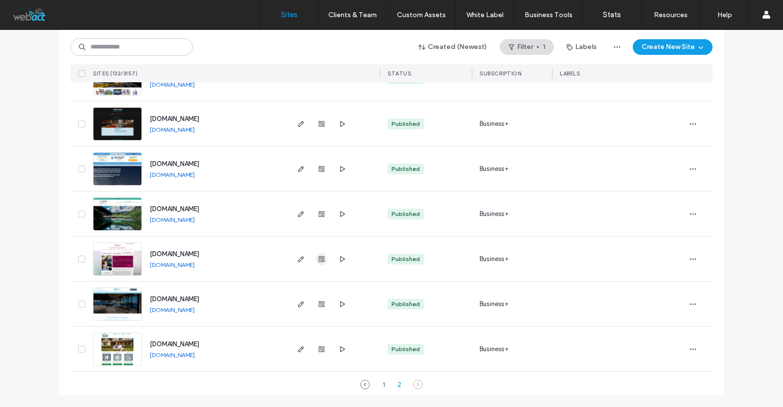
click at [318, 259] on icon "button" at bounding box center [322, 259] width 8 height 8
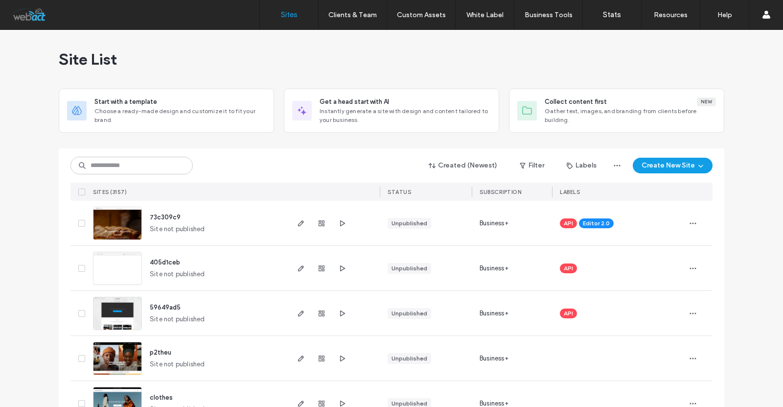
click at [582, 167] on button "Labels" at bounding box center [581, 166] width 47 height 16
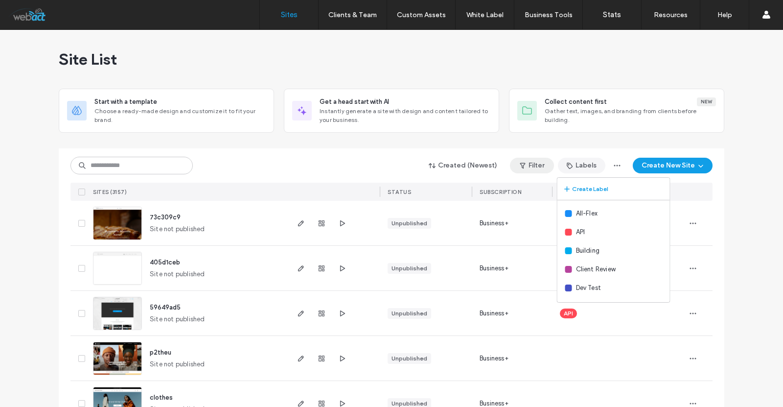
click at [535, 164] on button "Filter" at bounding box center [532, 166] width 44 height 16
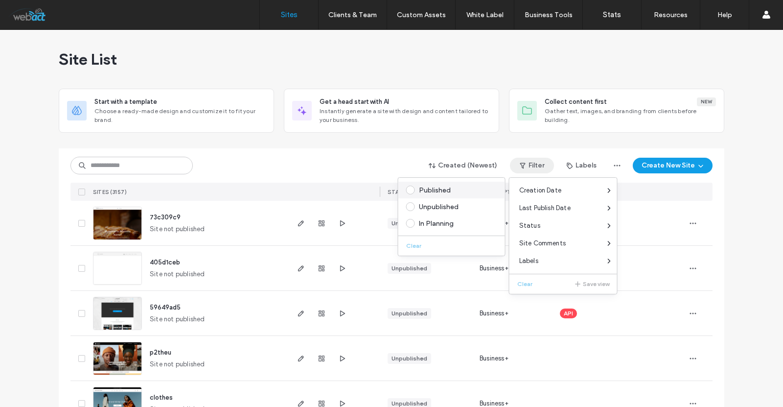
click at [425, 194] on label "Published" at bounding box center [449, 189] width 87 height 9
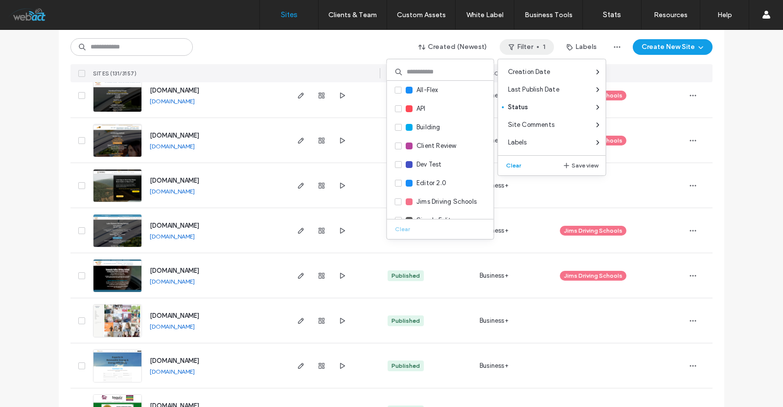
scroll to position [3206, 0]
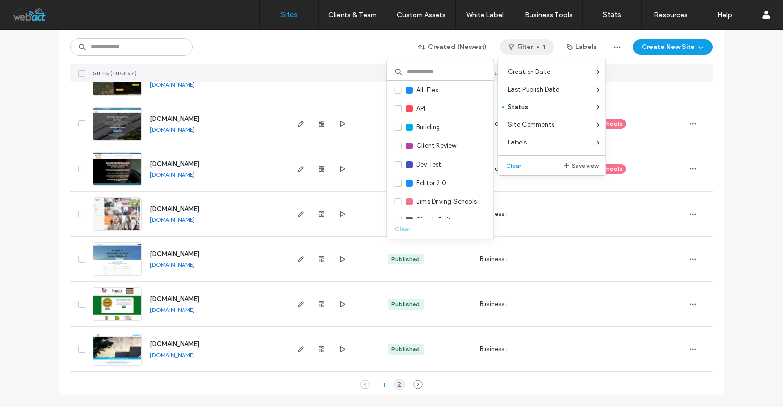
click at [395, 382] on div "2" at bounding box center [399, 384] width 12 height 12
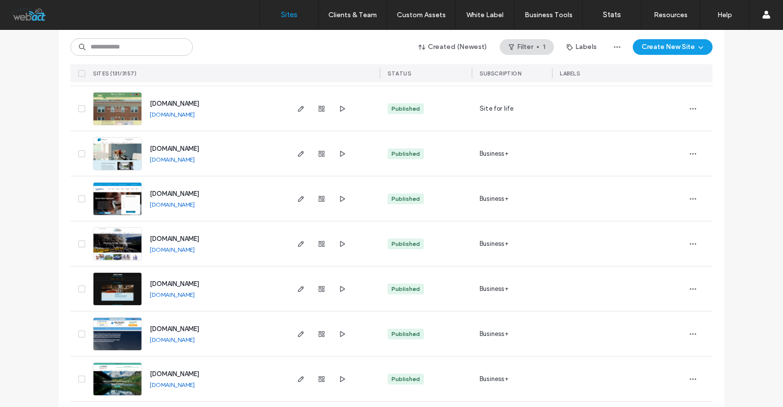
scroll to position [2220, 0]
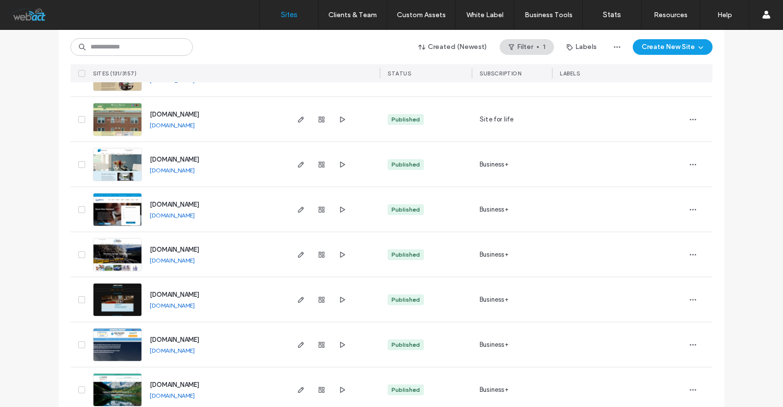
click at [182, 262] on link "www.durangocowest.com" at bounding box center [172, 259] width 45 height 7
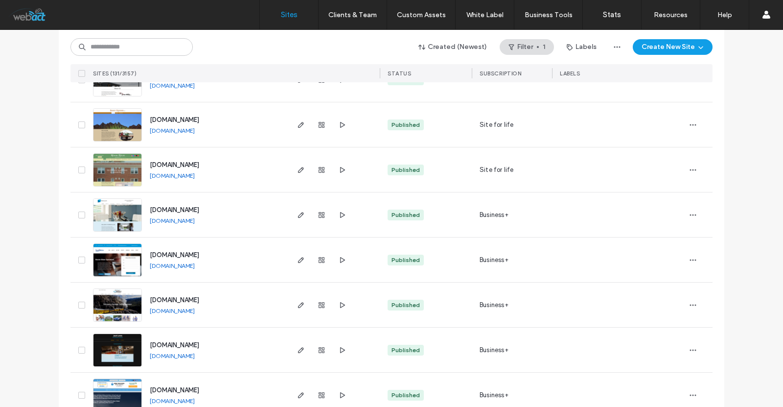
scroll to position [2155, 0]
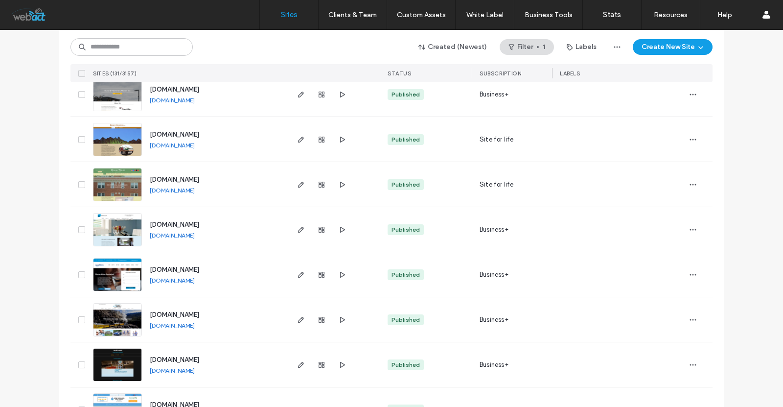
click at [183, 233] on link "www.pompanoglass.com" at bounding box center [172, 234] width 45 height 7
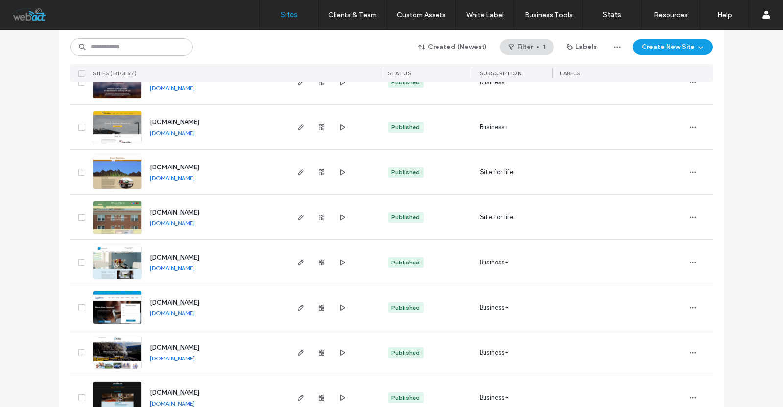
click at [195, 221] on link "www.rentmanorhouseapartments.com" at bounding box center [172, 222] width 45 height 7
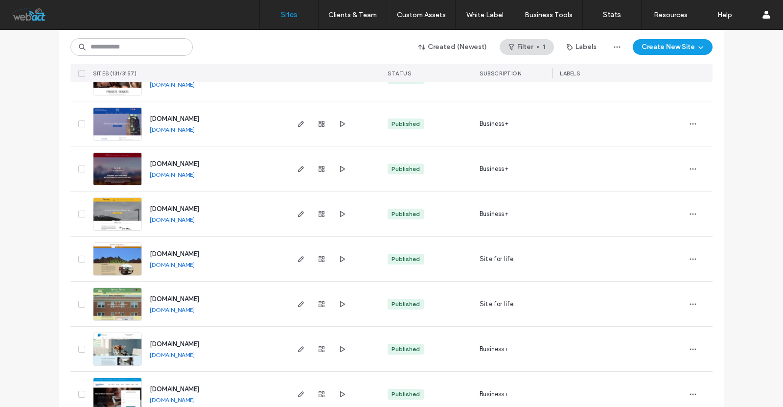
scroll to position [2024, 0]
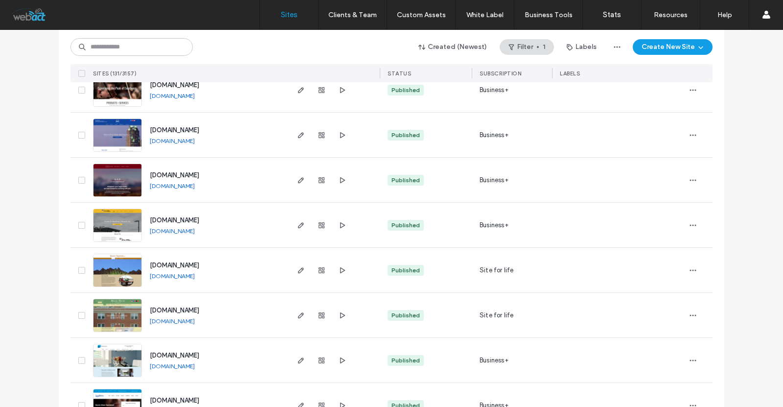
click at [176, 274] on link "www.ebonyequines.com" at bounding box center [172, 275] width 45 height 7
click at [195, 229] on link "www.danddmachinerymovers.com" at bounding box center [172, 230] width 45 height 7
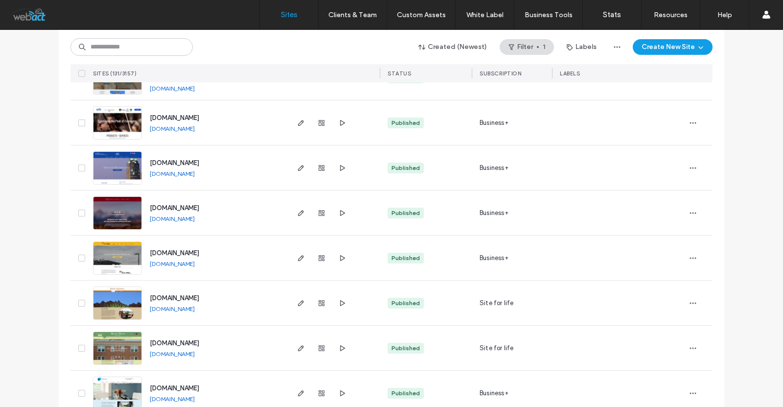
click at [190, 173] on link "www.wakeheatingandair.com" at bounding box center [172, 173] width 45 height 7
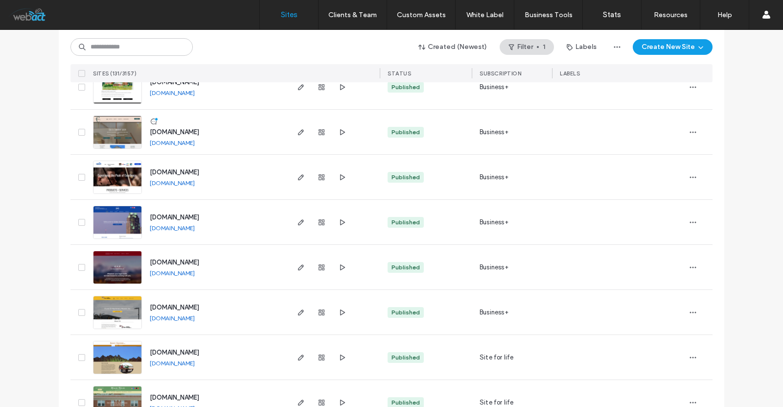
scroll to position [1926, 0]
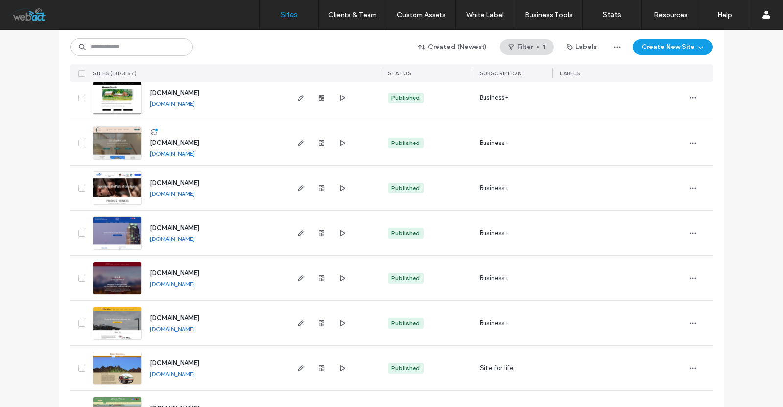
click at [192, 192] on link "www.summit-graphics.com" at bounding box center [172, 193] width 45 height 7
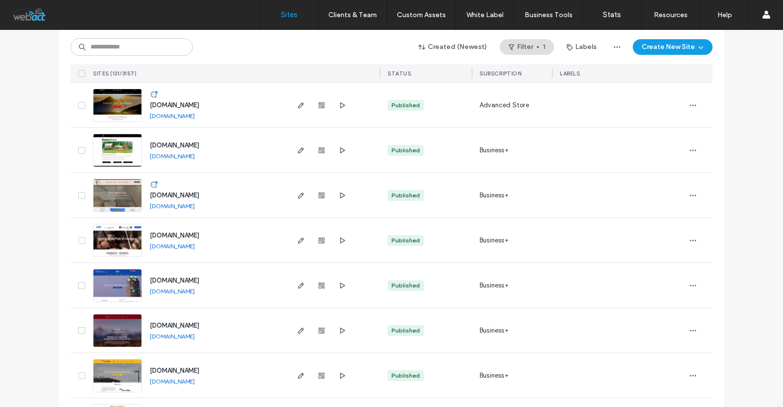
scroll to position [1861, 0]
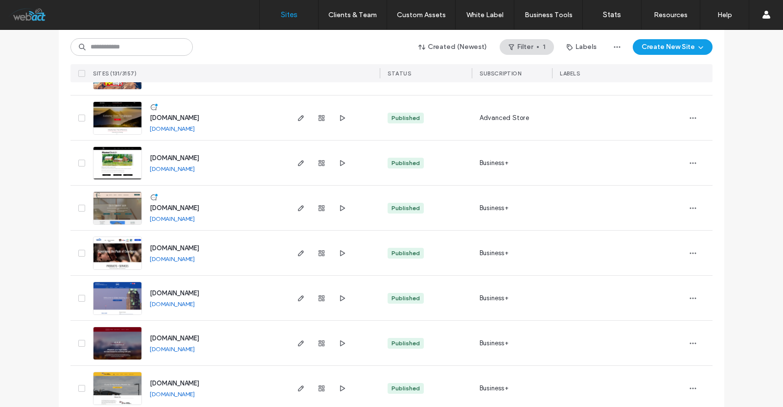
click at [185, 217] on link "www.cassandcompanysalon.com" at bounding box center [172, 218] width 45 height 7
click at [186, 167] on link "www.homesketch.com" at bounding box center [172, 168] width 45 height 7
drag, startPoint x: 211, startPoint y: 167, endPoint x: 142, endPoint y: 171, distance: 68.6
click at [142, 171] on div "www.homesketch.com www.homesketch.com" at bounding box center [214, 162] width 145 height 45
copy link "www.homesketch.com"
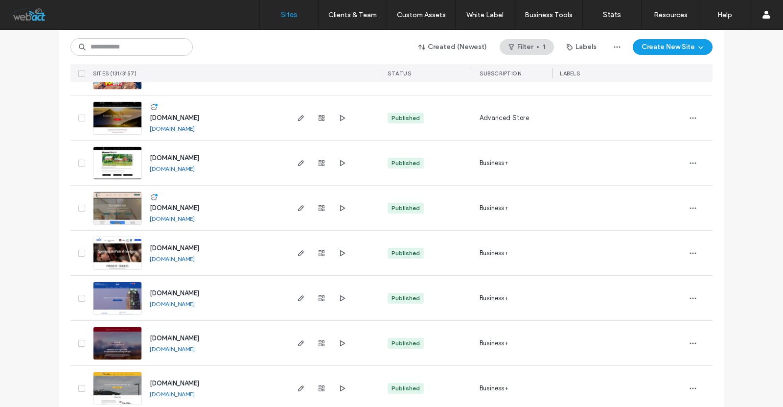
click at [177, 165] on link "www.homesketch.com" at bounding box center [172, 168] width 45 height 7
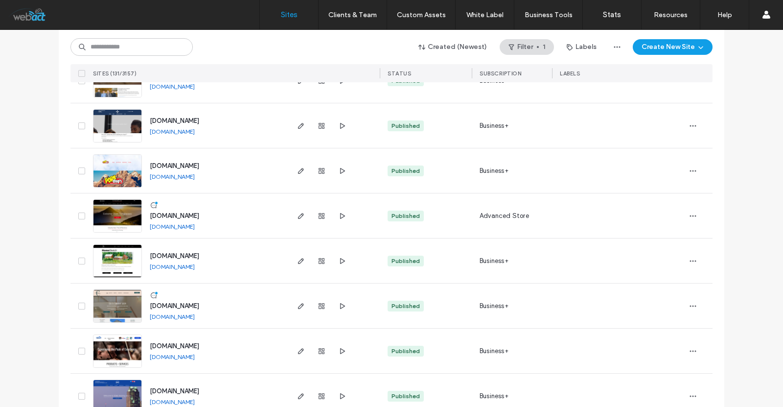
scroll to position [1731, 0]
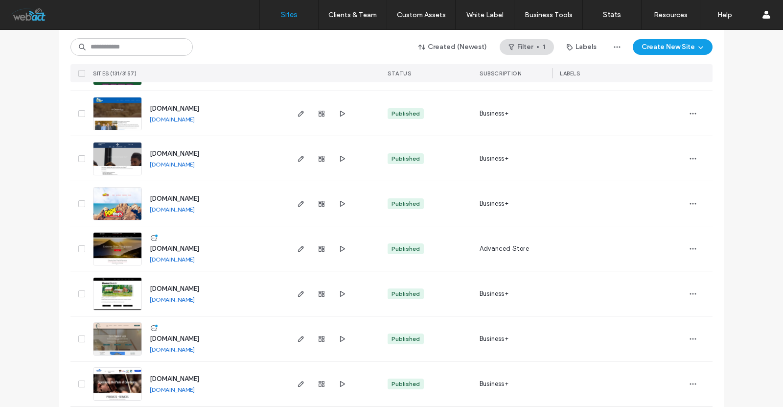
click at [195, 209] on link "www.porkchopstruckandauto.com" at bounding box center [172, 209] width 45 height 7
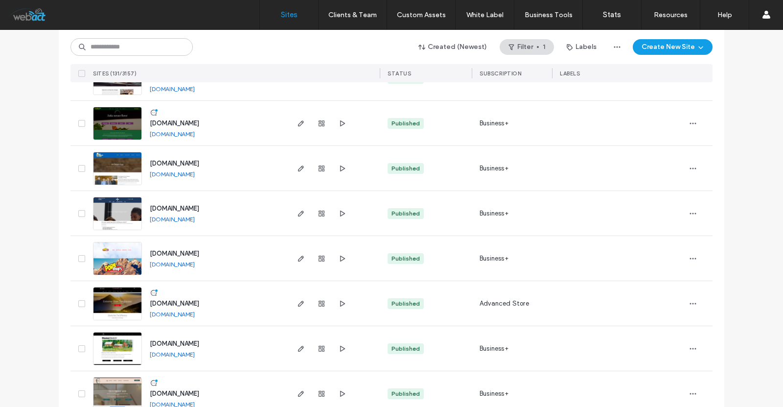
scroll to position [1665, 0]
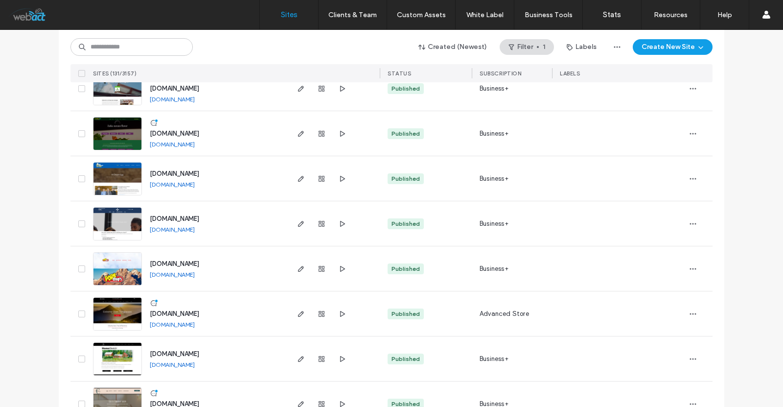
click at [195, 230] on link "www.speakclearcommunications.com" at bounding box center [172, 229] width 45 height 7
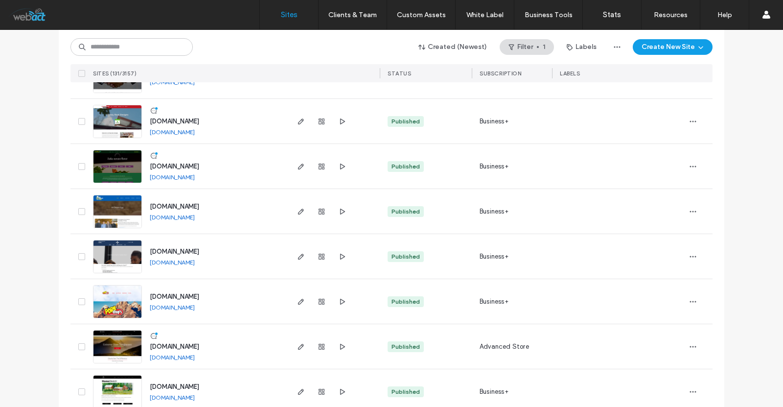
click at [194, 217] on link "www.hidesertegg.com" at bounding box center [172, 216] width 45 height 7
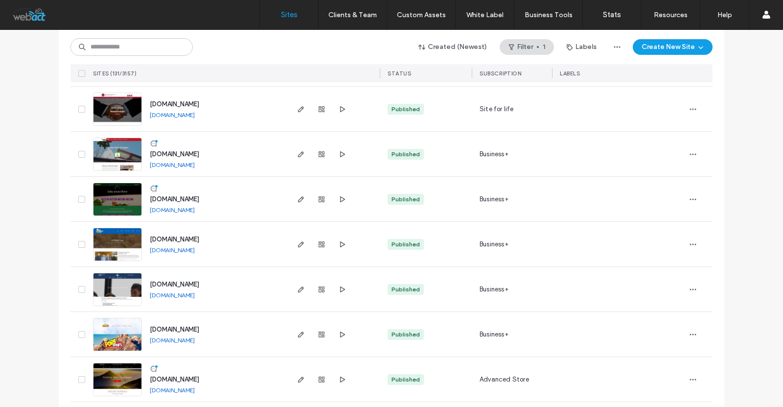
click at [178, 209] on link "www.zaikalittleton.com" at bounding box center [172, 209] width 45 height 7
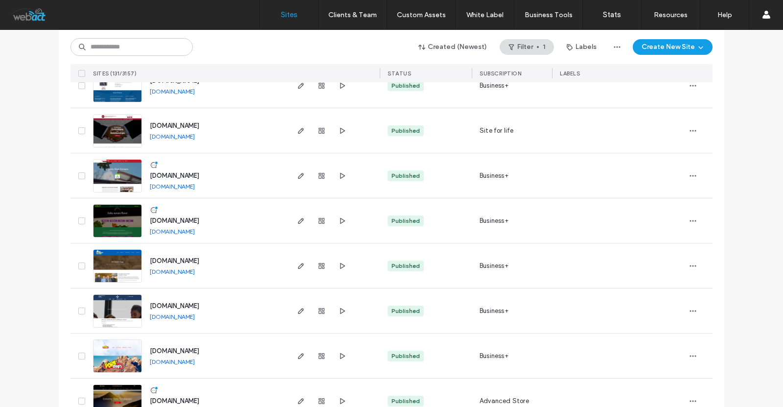
scroll to position [1568, 0]
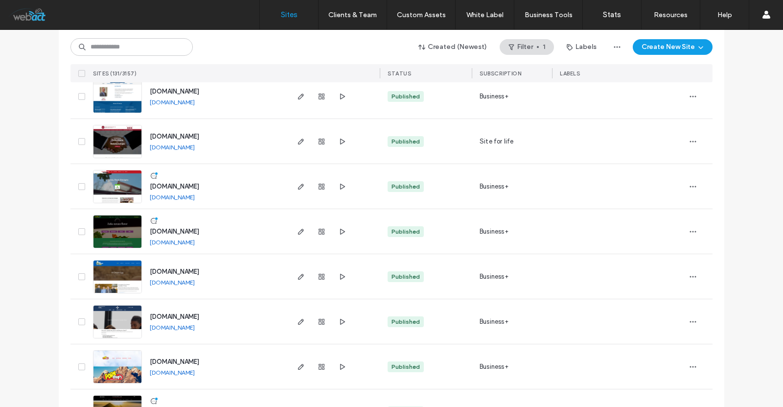
click at [195, 195] on link "www.christyrootdesigns.com" at bounding box center [172, 196] width 45 height 7
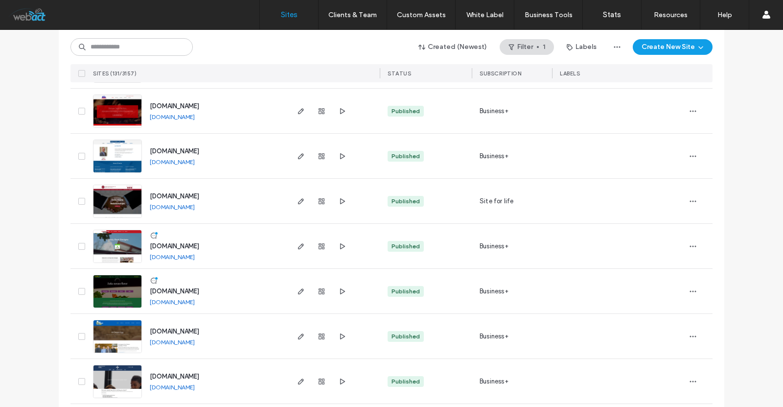
scroll to position [1502, 0]
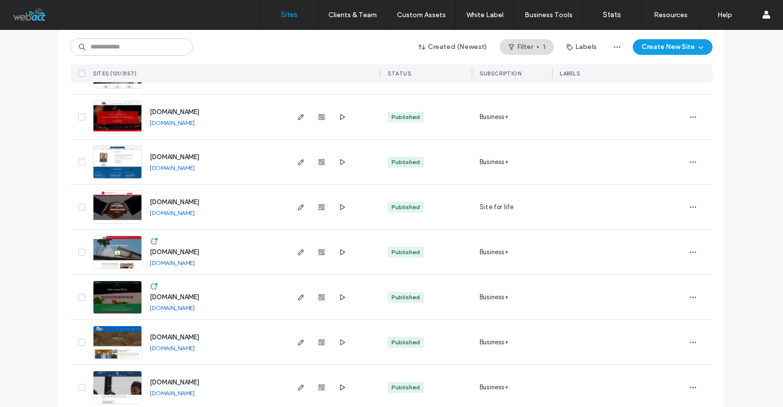
click at [178, 169] on link "www.spectorlawllc.com" at bounding box center [172, 167] width 45 height 7
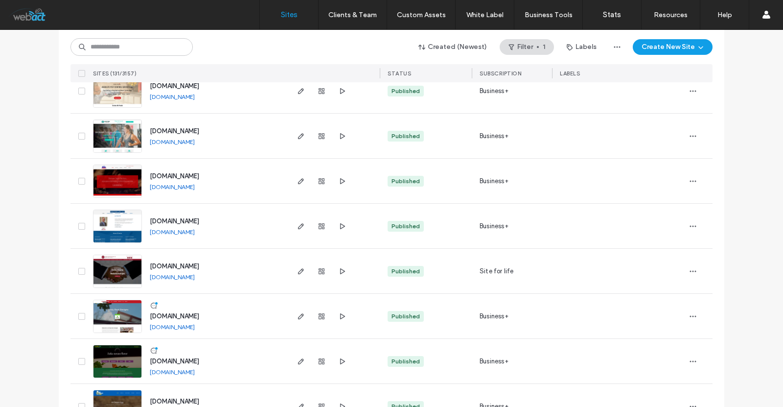
scroll to position [1437, 0]
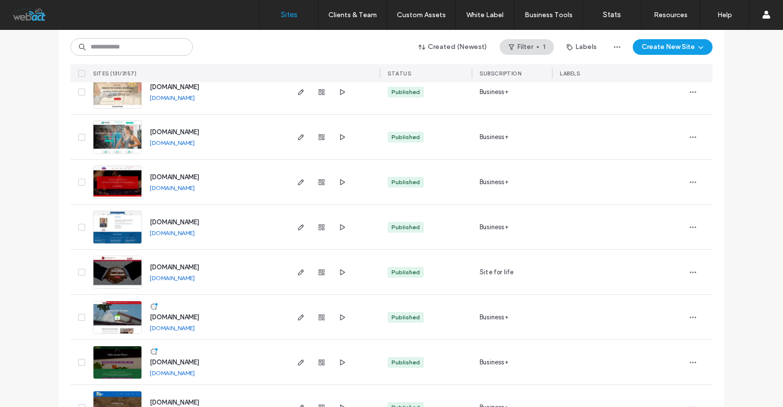
click at [195, 186] on link "www.denversignfactory.com" at bounding box center [172, 187] width 45 height 7
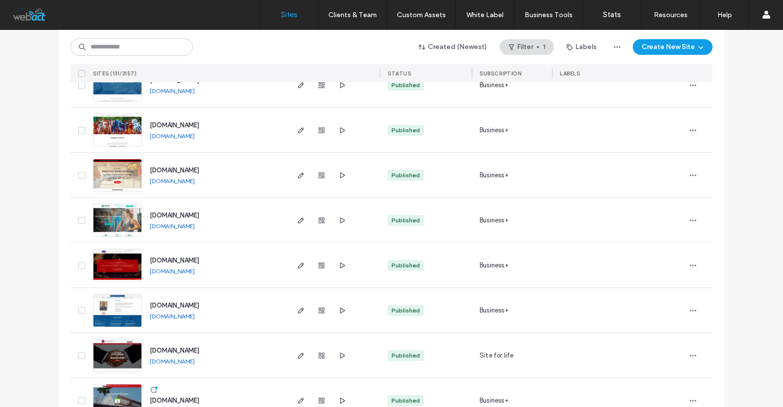
scroll to position [1339, 0]
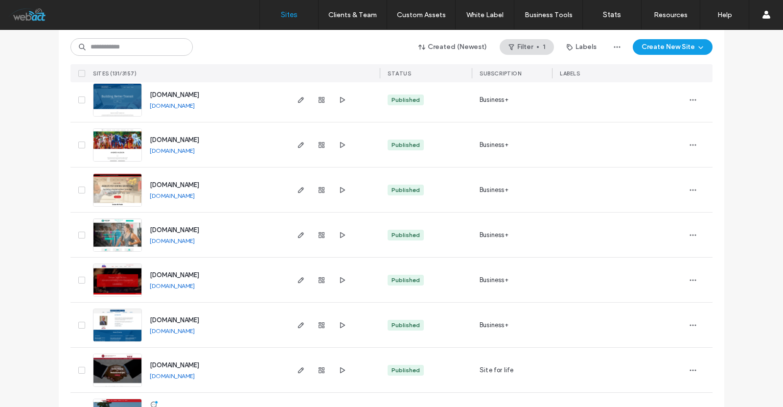
click at [194, 241] on link "www.ghosttownfitness.com" at bounding box center [172, 240] width 45 height 7
click at [195, 152] on link "www.andreehudsonart.com" at bounding box center [172, 150] width 45 height 7
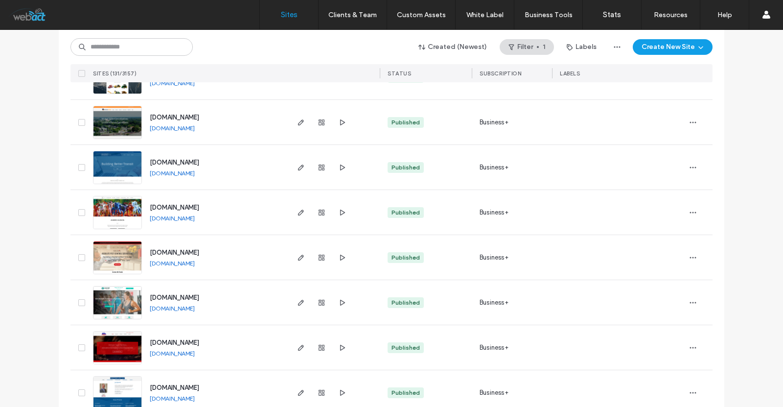
scroll to position [1274, 0]
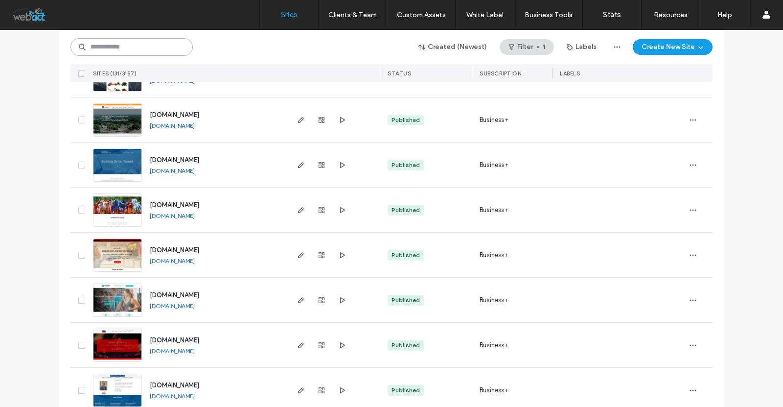
click at [131, 45] on input at bounding box center [131, 47] width 122 height 18
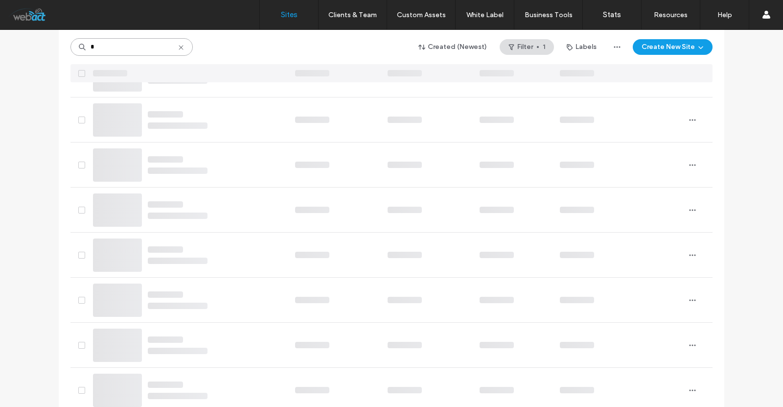
type input "*"
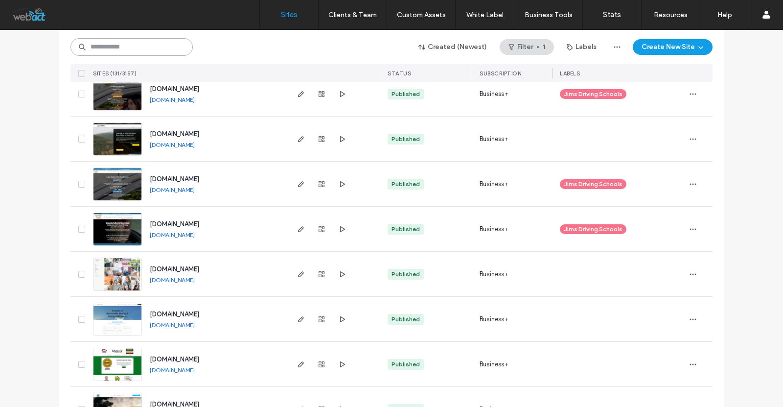
scroll to position [3206, 0]
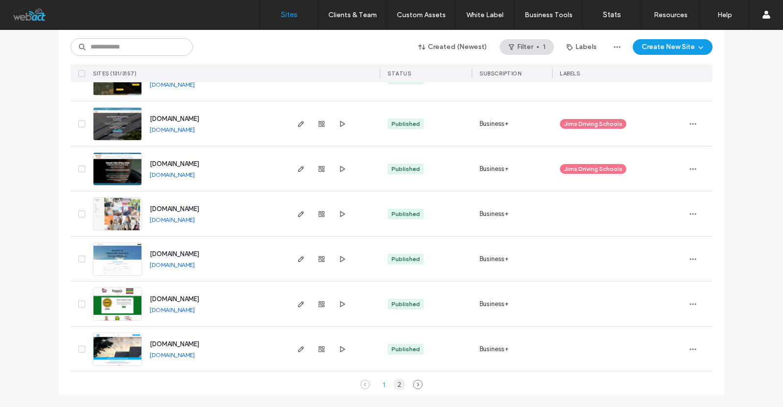
click at [393, 384] on div "2" at bounding box center [399, 384] width 12 height 12
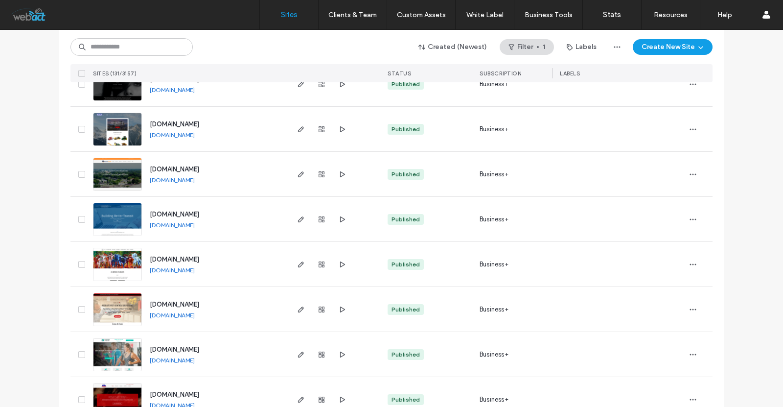
scroll to position [1208, 0]
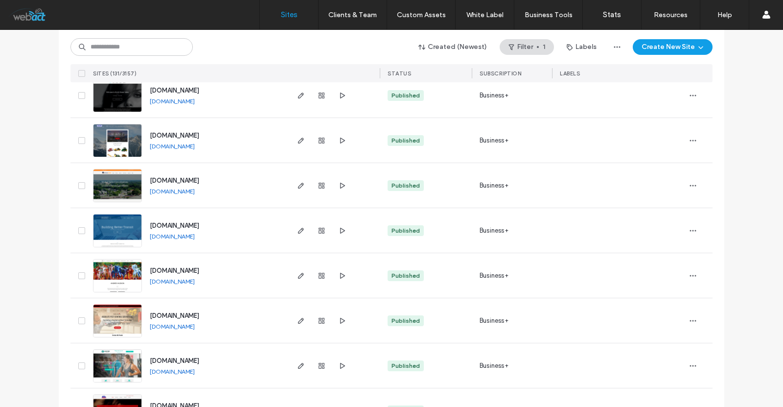
click at [182, 236] on link "www.buildingbettertransit.com" at bounding box center [172, 235] width 45 height 7
click at [183, 189] on link "www.hebertinvestigations.com" at bounding box center [172, 190] width 45 height 7
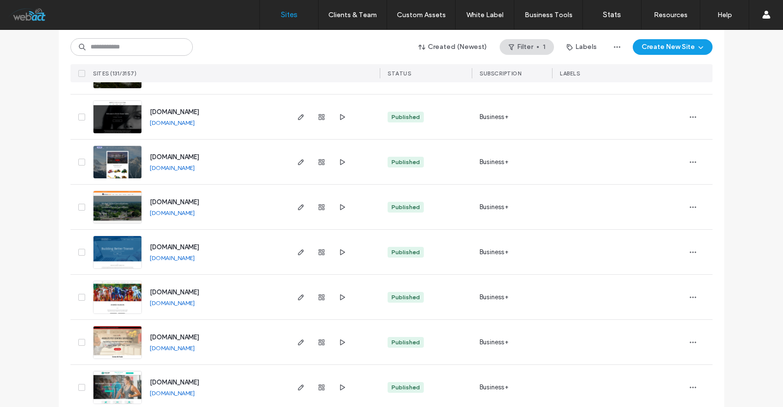
scroll to position [1176, 0]
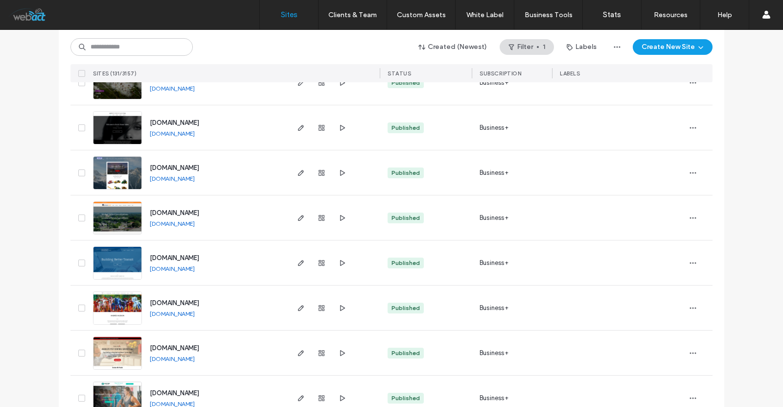
click at [179, 179] on link "www.centurytireinc.com" at bounding box center [172, 178] width 45 height 7
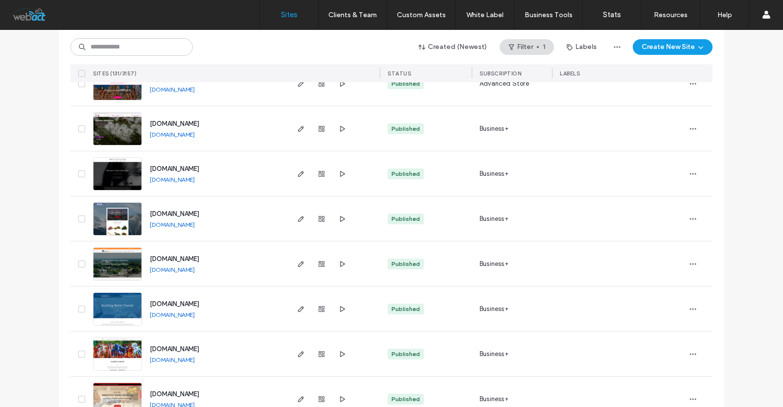
scroll to position [1110, 0]
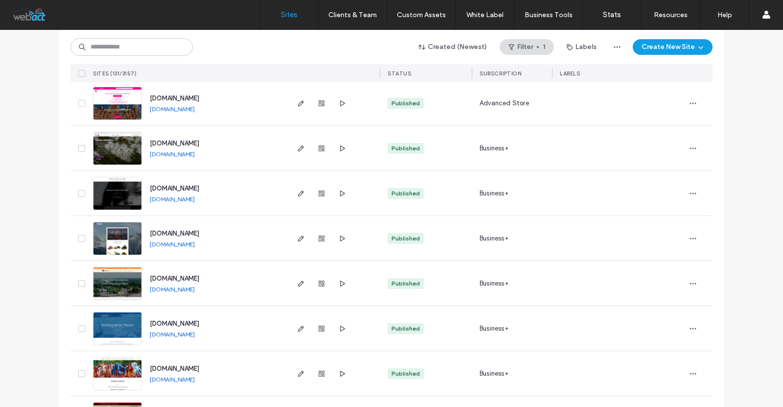
click at [195, 197] on link "www.brickhousebeautiful.com" at bounding box center [172, 198] width 45 height 7
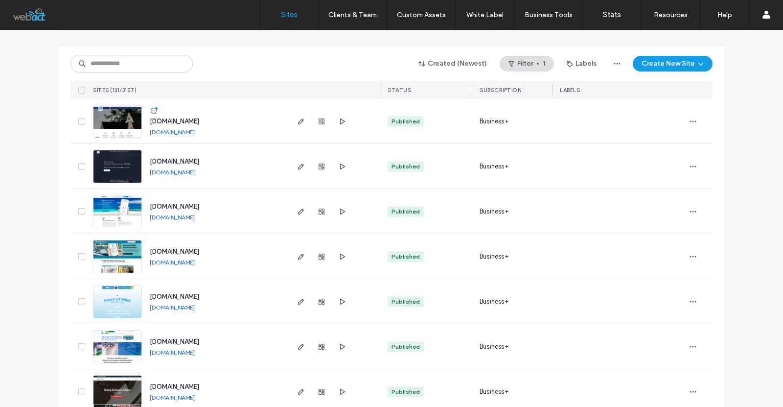
scroll to position [0, 0]
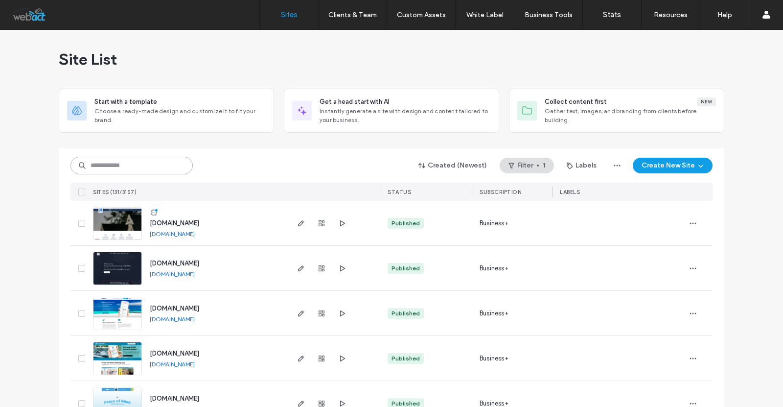
click at [109, 171] on input at bounding box center [131, 166] width 122 height 18
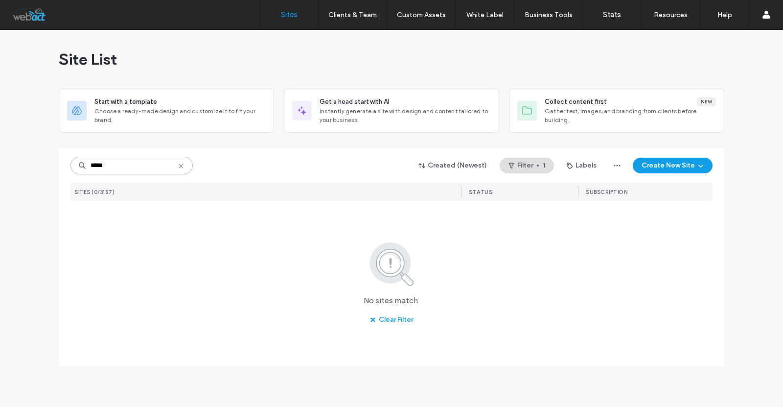
click at [150, 168] on input "*****" at bounding box center [131, 166] width 122 height 18
type input "*****"
click at [387, 321] on button "Clear Filter" at bounding box center [391, 320] width 61 height 16
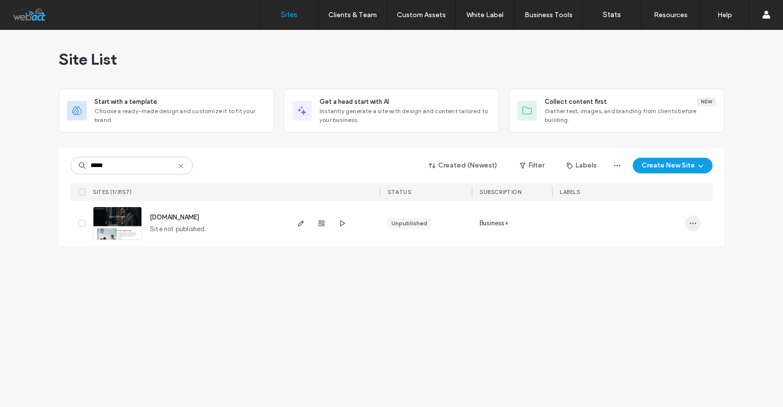
click at [698, 220] on span "button" at bounding box center [693, 223] width 16 height 16
click at [303, 228] on span "button" at bounding box center [301, 223] width 12 height 12
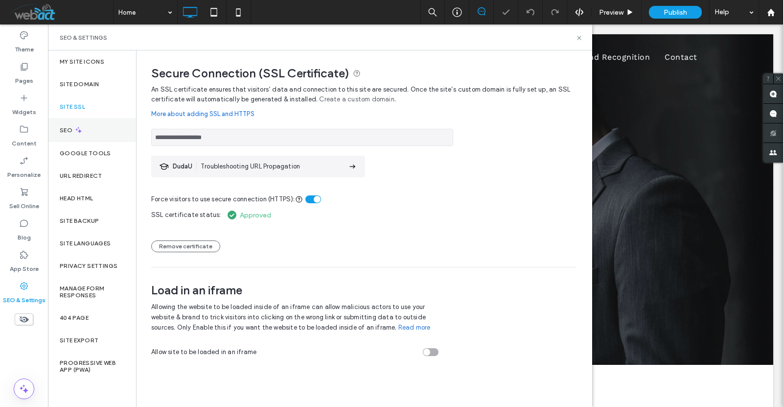
click at [76, 124] on div "SEO" at bounding box center [92, 130] width 88 height 24
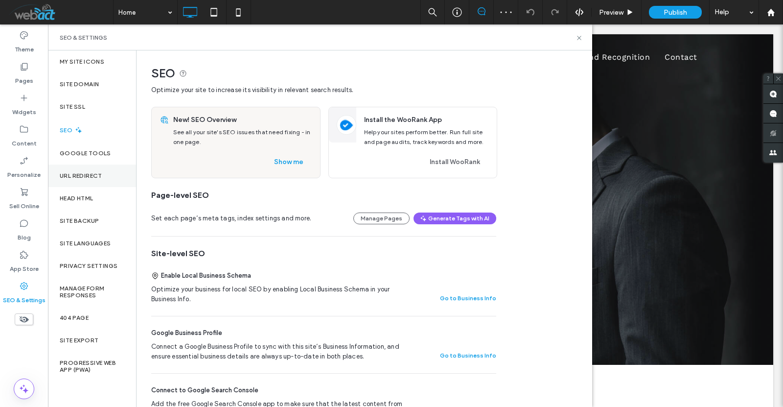
click at [80, 169] on div "URL Redirect" at bounding box center [92, 175] width 88 height 23
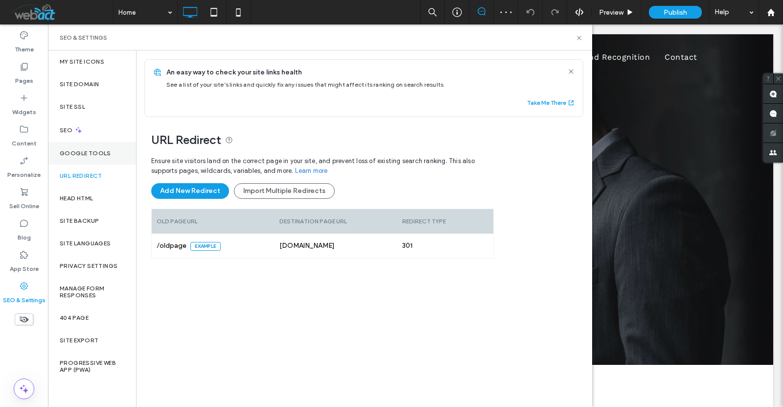
click at [84, 155] on label "Google Tools" at bounding box center [85, 153] width 51 height 7
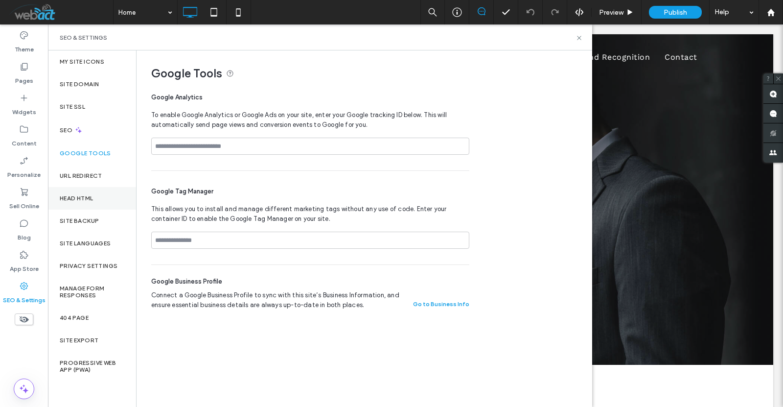
click at [79, 204] on div "Head HTML" at bounding box center [92, 198] width 88 height 23
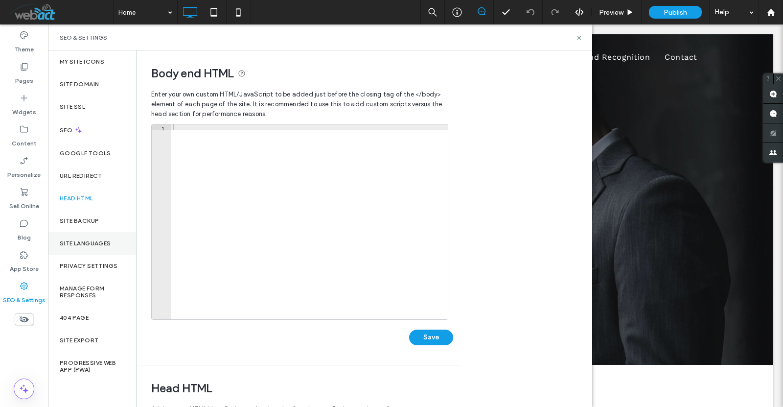
click at [91, 234] on div "Site Languages" at bounding box center [92, 243] width 88 height 23
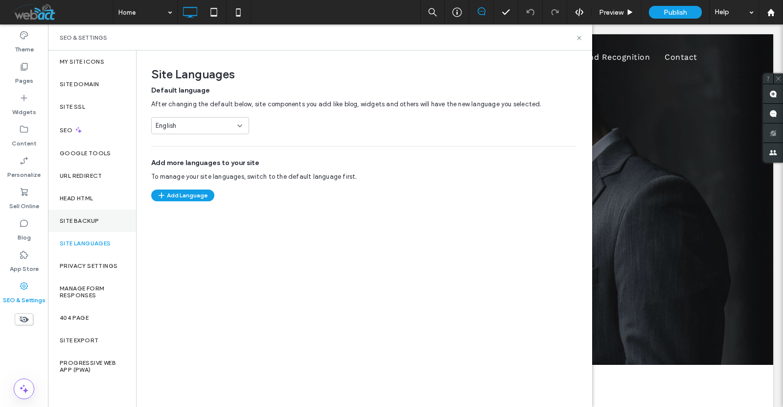
click at [91, 223] on label "Site Backup" at bounding box center [79, 220] width 39 height 7
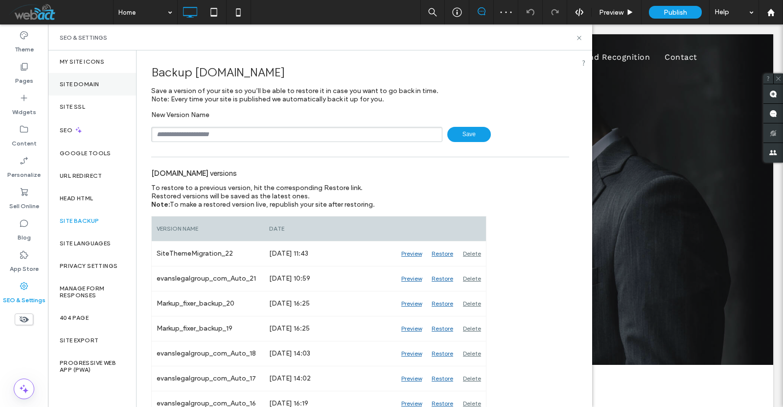
click at [91, 88] on div "Site Domain" at bounding box center [92, 84] width 88 height 23
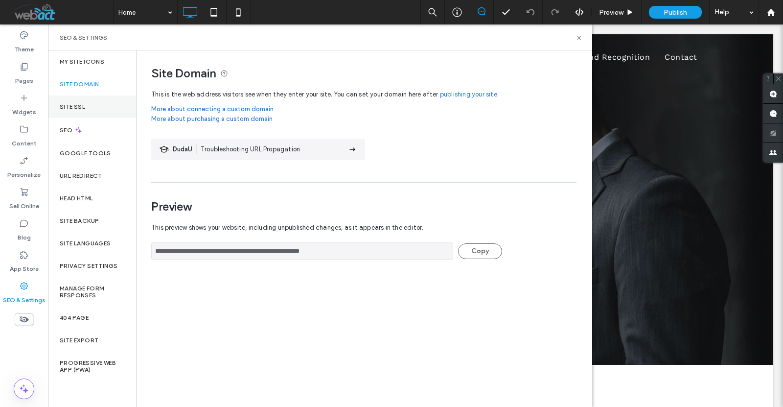
click at [97, 103] on div "Site SSL" at bounding box center [92, 106] width 88 height 23
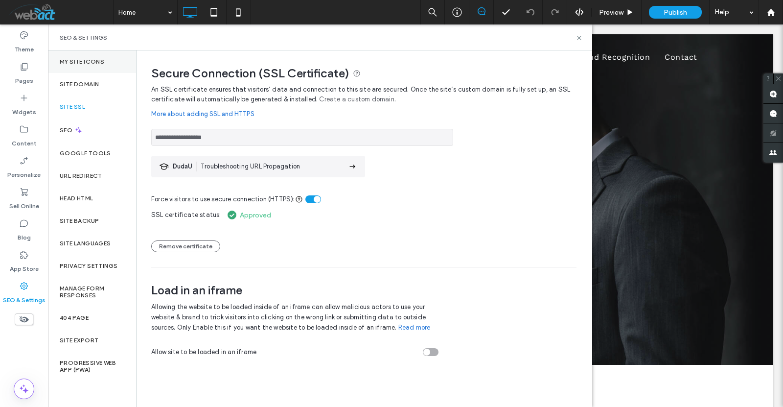
click at [102, 66] on div "My Site Icons" at bounding box center [92, 61] width 88 height 23
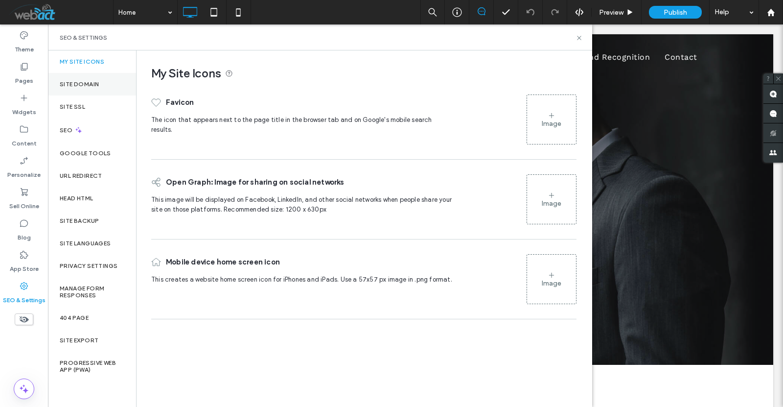
click at [82, 79] on div "Site Domain" at bounding box center [92, 84] width 88 height 23
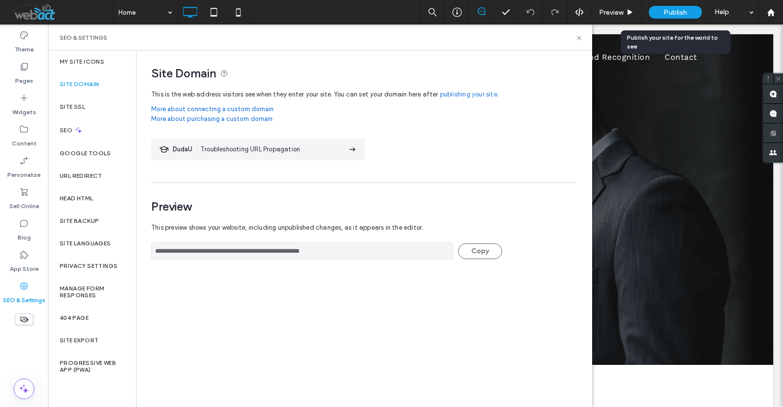
click at [688, 12] on div "Publish" at bounding box center [675, 12] width 53 height 13
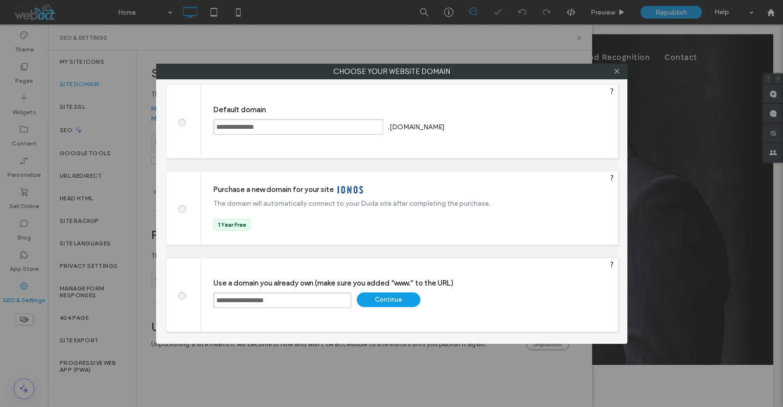
click at [386, 305] on div "Continue" at bounding box center [389, 299] width 64 height 15
